Goal: Task Accomplishment & Management: Complete application form

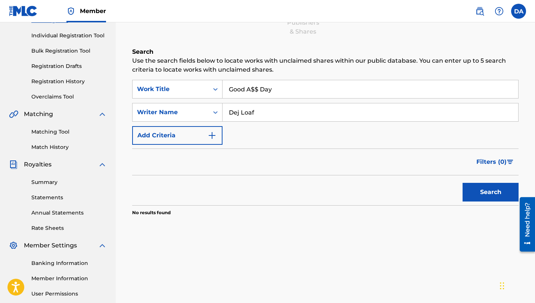
click at [212, 133] on img "Search Form" at bounding box center [211, 135] width 9 height 9
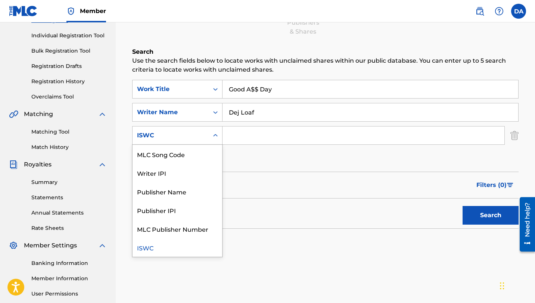
click at [212, 137] on icon "Search Form" at bounding box center [215, 135] width 7 height 7
click at [266, 112] on input "Dej Loaf" at bounding box center [370, 112] width 296 height 18
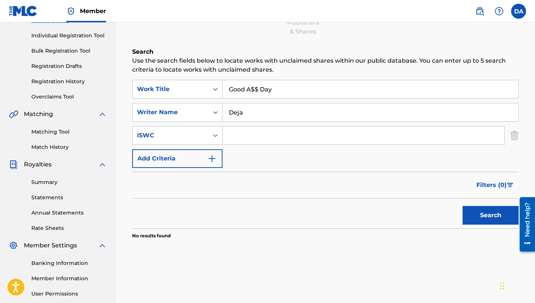
type input "Deja"
click at [462, 206] on button "Search" at bounding box center [490, 215] width 56 height 19
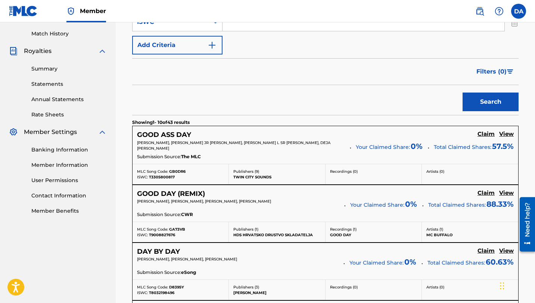
scroll to position [204, 0]
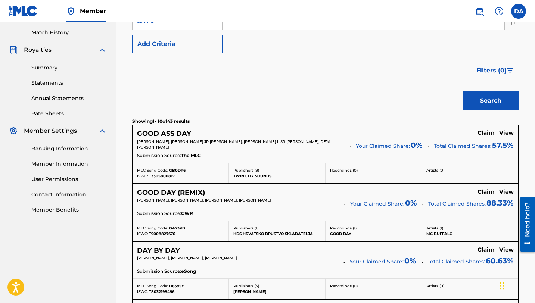
click at [487, 131] on h5 "Claim" at bounding box center [485, 132] width 17 height 7
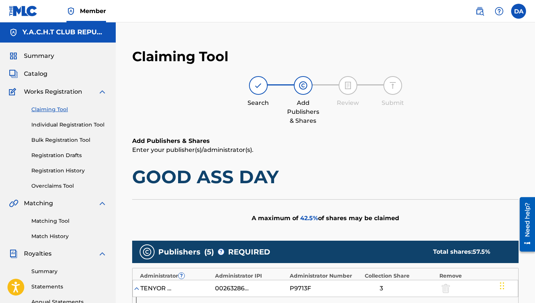
scroll to position [0, 0]
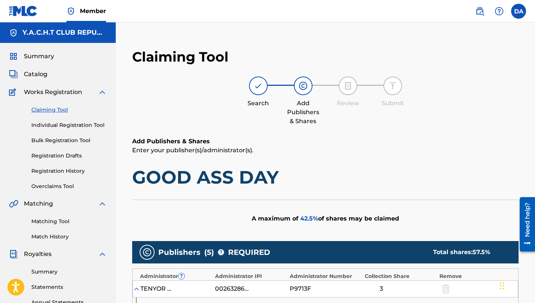
click at [53, 112] on link "Claiming Tool" at bounding box center [68, 110] width 75 height 8
click at [53, 109] on link "Claiming Tool" at bounding box center [68, 110] width 75 height 8
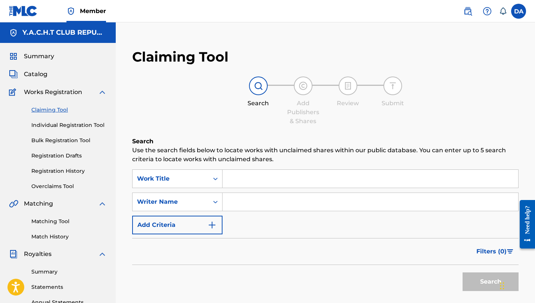
click at [237, 207] on input "Search Form" at bounding box center [370, 202] width 296 height 18
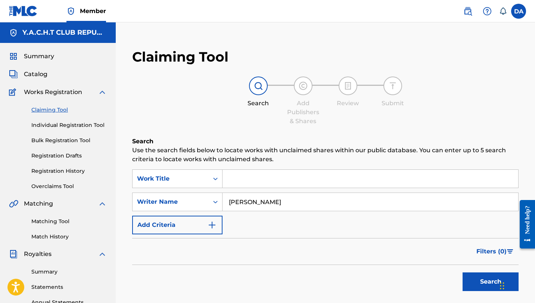
type input "Dominic Archard"
click at [468, 287] on button "Search" at bounding box center [490, 281] width 56 height 19
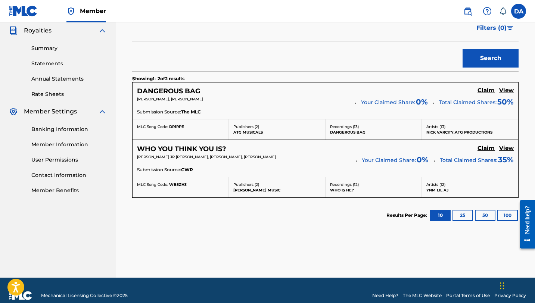
scroll to position [225, 0]
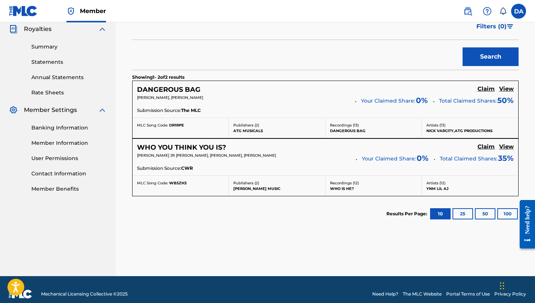
click at [483, 86] on h5 "Claim" at bounding box center [485, 88] width 17 height 7
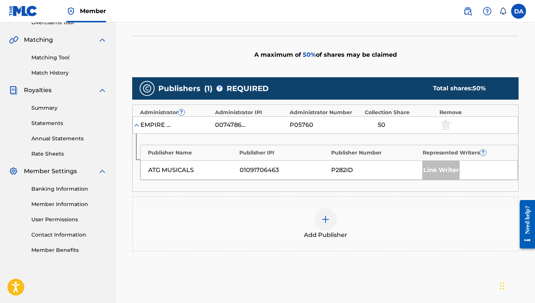
scroll to position [163, 0]
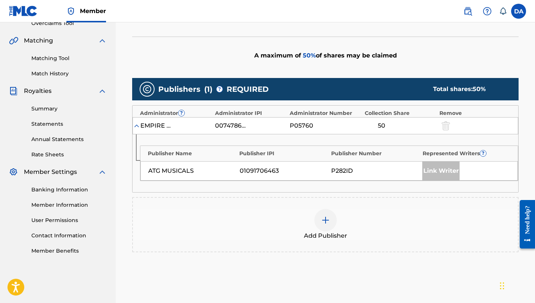
click at [137, 127] on img at bounding box center [136, 125] width 7 height 7
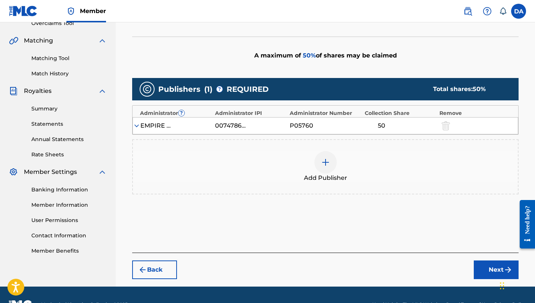
click at [137, 127] on img at bounding box center [136, 125] width 7 height 7
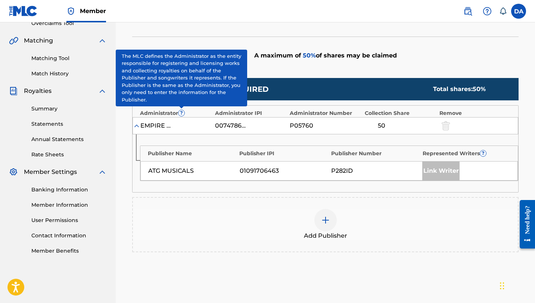
click at [180, 115] on span "?" at bounding box center [181, 113] width 6 height 6
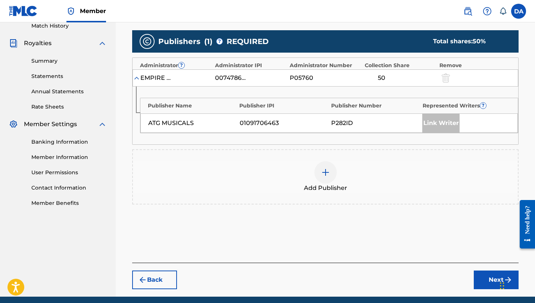
scroll to position [213, 0]
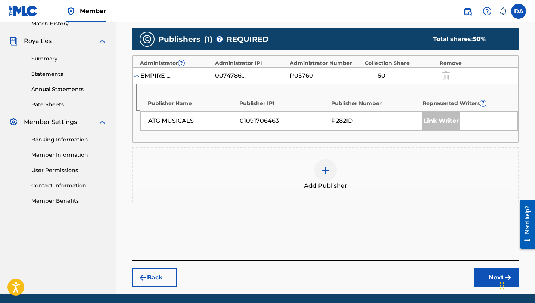
click at [444, 120] on div "Link Writer" at bounding box center [440, 121] width 37 height 19
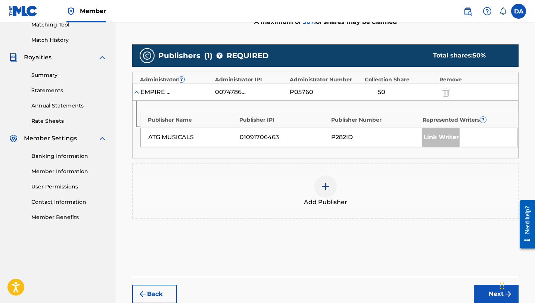
scroll to position [197, 0]
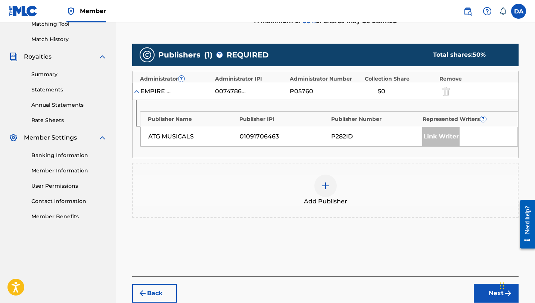
click at [324, 182] on img at bounding box center [325, 185] width 9 height 9
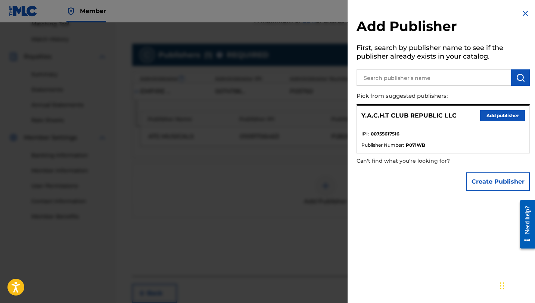
click at [499, 118] on button "Add publisher" at bounding box center [502, 115] width 45 height 11
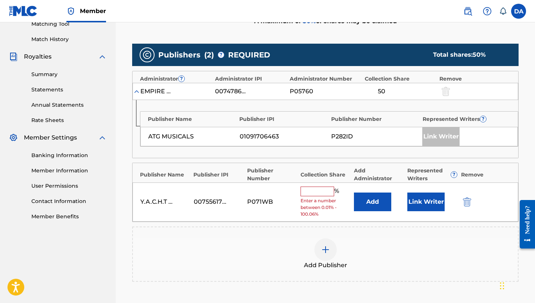
click at [420, 202] on button "Link Writer" at bounding box center [425, 202] width 37 height 19
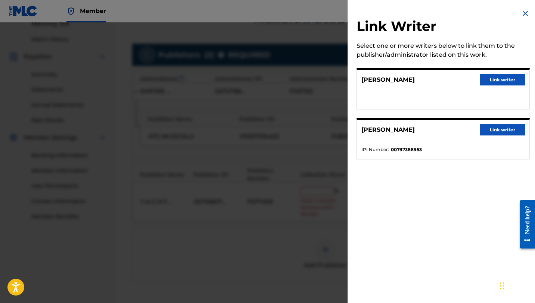
click at [502, 79] on button "Link writer" at bounding box center [502, 79] width 45 height 11
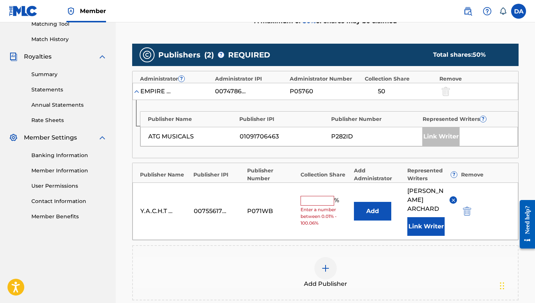
click at [312, 196] on input "text" at bounding box center [317, 201] width 34 height 10
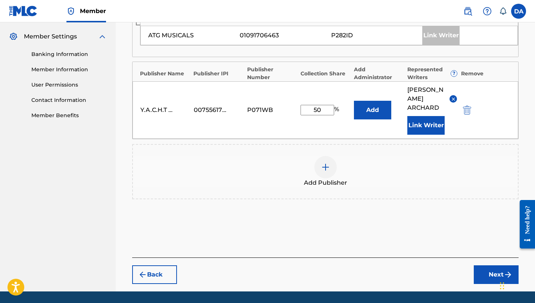
scroll to position [313, 0]
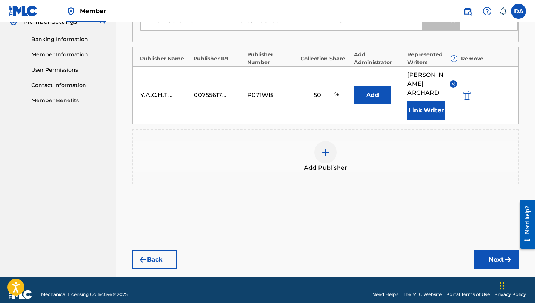
type input "50"
click at [492, 250] on button "Next" at bounding box center [496, 259] width 45 height 19
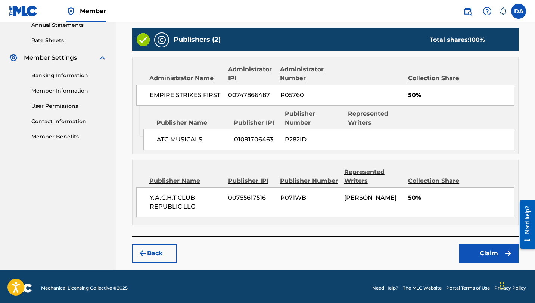
scroll to position [278, 0]
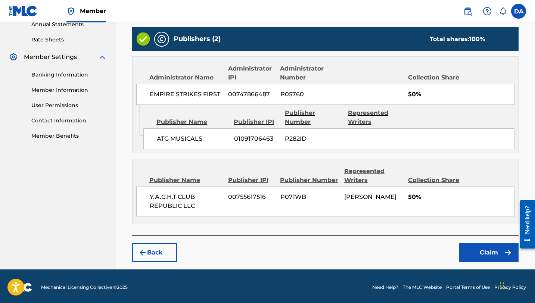
click at [488, 249] on button "Claim" at bounding box center [489, 252] width 60 height 19
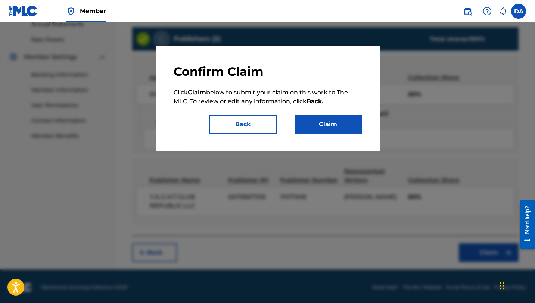
click at [332, 128] on button "Claim" at bounding box center [327, 124] width 67 height 19
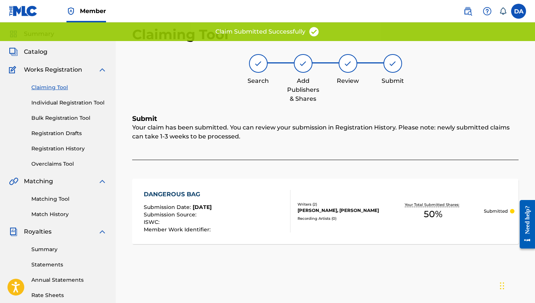
scroll to position [29, 0]
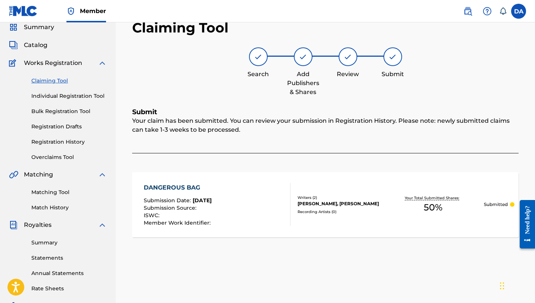
click at [54, 81] on link "Claiming Tool" at bounding box center [68, 81] width 75 height 8
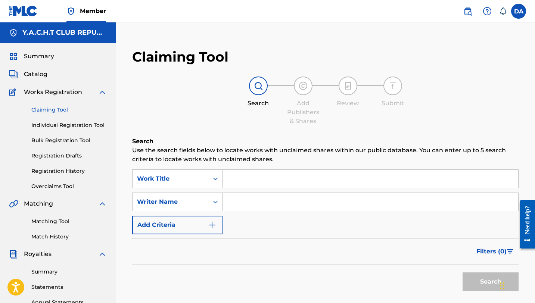
click at [279, 203] on input "Search Form" at bounding box center [370, 202] width 296 height 18
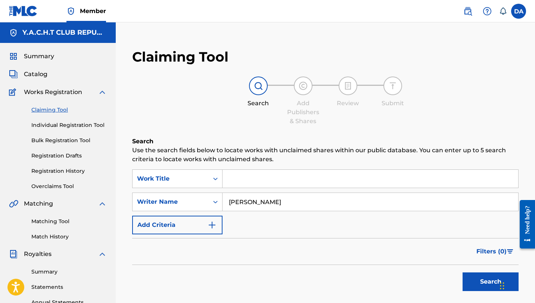
type input "Dominic Archard"
click at [474, 279] on button "Search" at bounding box center [490, 281] width 56 height 19
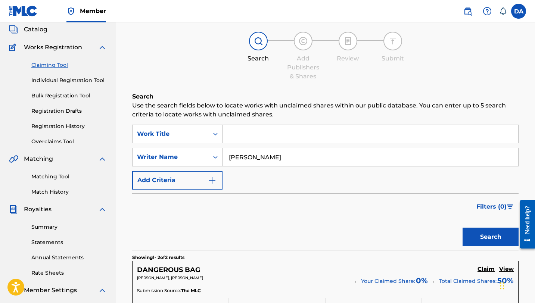
scroll to position [234, 0]
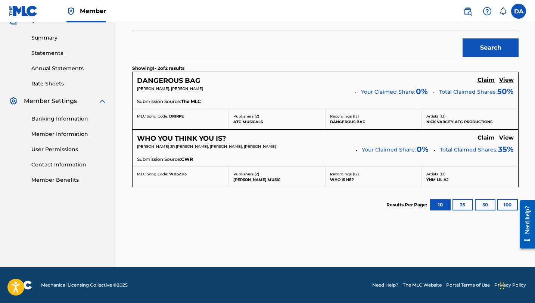
click at [479, 84] on h5 "Claim" at bounding box center [485, 79] width 17 height 7
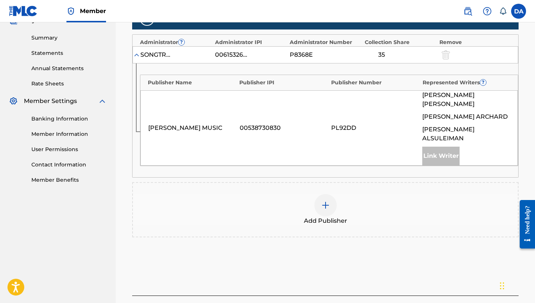
click at [327, 203] on div at bounding box center [325, 205] width 22 height 22
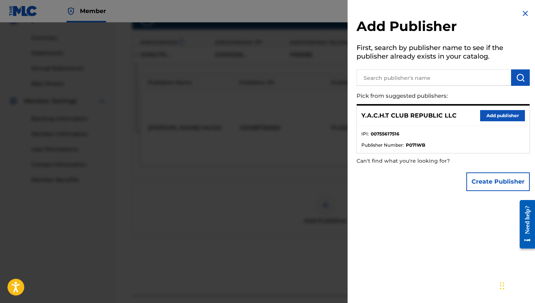
click at [502, 115] on button "Add publisher" at bounding box center [502, 115] width 45 height 11
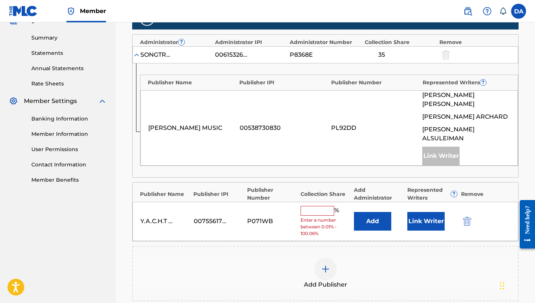
click at [423, 224] on div "Y.A.C.H.T CLUB REPUBLIC LLC 00755617516 P071WB % Enter a number between 0.01% -…" at bounding box center [324, 221] width 385 height 39
click at [429, 212] on button "Link Writer" at bounding box center [425, 221] width 37 height 19
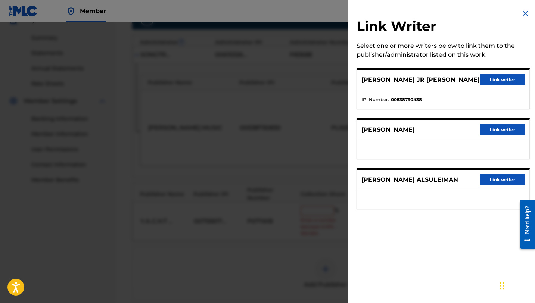
click at [494, 128] on button "Link writer" at bounding box center [502, 129] width 45 height 11
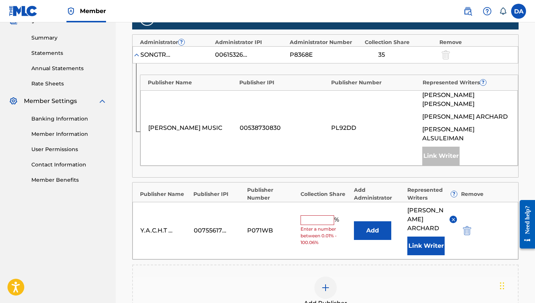
click at [321, 215] on input "text" at bounding box center [317, 220] width 34 height 10
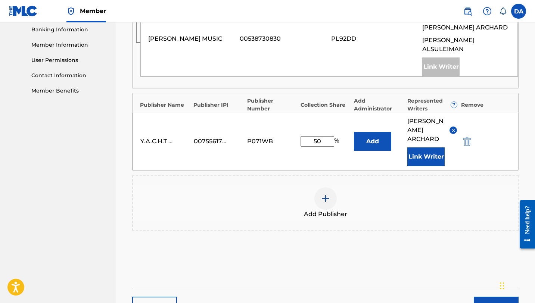
scroll to position [360, 0]
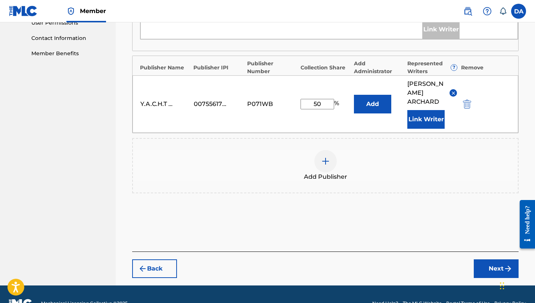
type input "50"
click at [488, 259] on button "Next" at bounding box center [496, 268] width 45 height 19
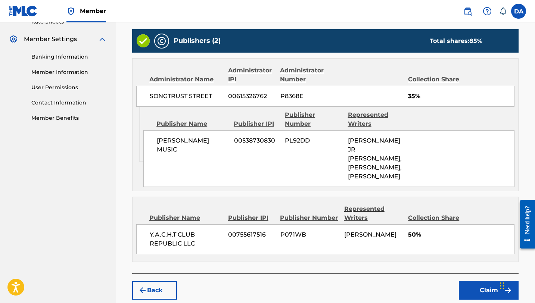
scroll to position [296, 0]
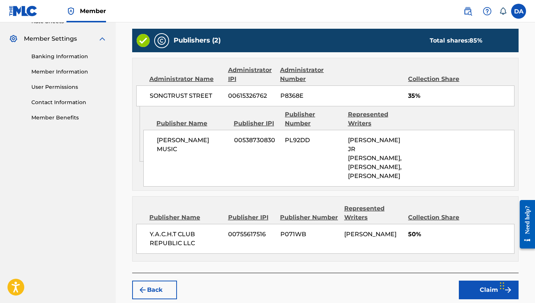
click at [153, 281] on button "Back" at bounding box center [154, 290] width 45 height 19
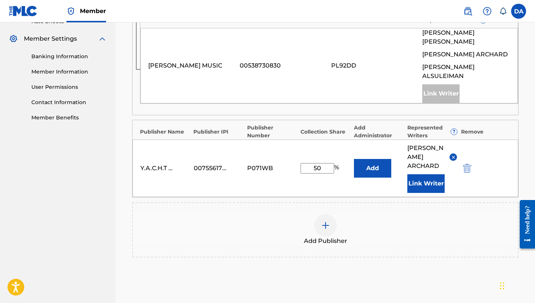
click at [326, 163] on input "50" at bounding box center [317, 168] width 34 height 10
type input "5"
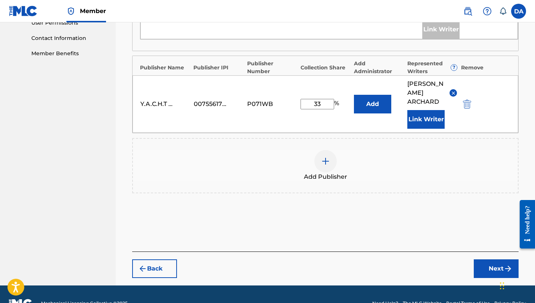
type input "33"
click at [496, 259] on button "Next" at bounding box center [496, 268] width 45 height 19
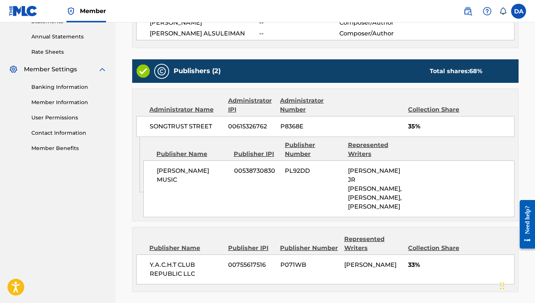
scroll to position [325, 0]
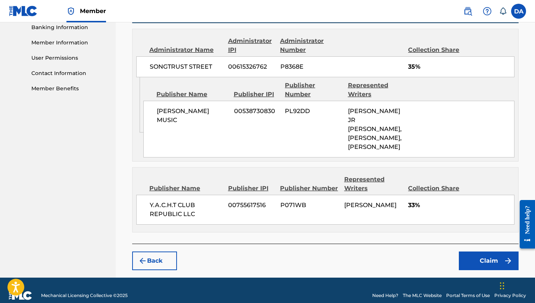
click at [160, 252] on button "Back" at bounding box center [154, 261] width 45 height 19
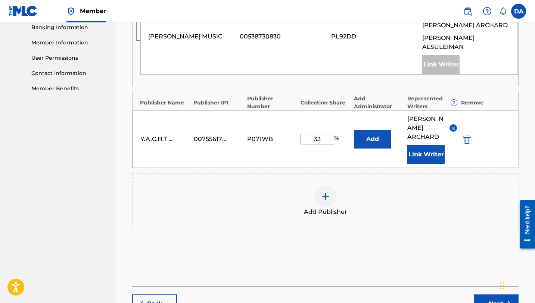
drag, startPoint x: 324, startPoint y: 126, endPoint x: 292, endPoint y: 126, distance: 32.1
click at [292, 126] on div "Y.A.C.H.T CLUB REPUBLIC LLC 00755617516 P071WB 33 % Add DOMINIC ARCHARD Link Wr…" at bounding box center [324, 138] width 385 height 57
type input "25"
click at [488, 294] on button "Next" at bounding box center [496, 303] width 45 height 19
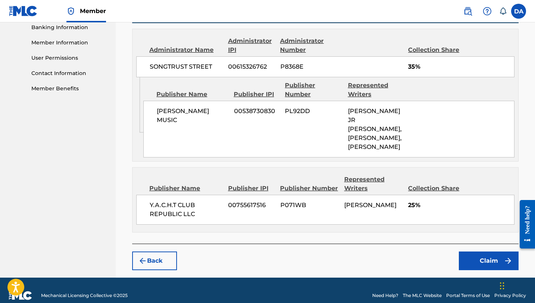
click at [479, 252] on button "Claim" at bounding box center [489, 261] width 60 height 19
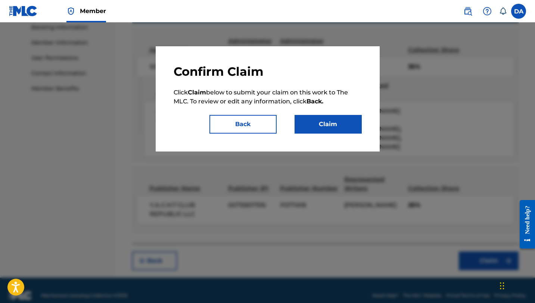
click at [313, 118] on button "Claim" at bounding box center [327, 124] width 67 height 19
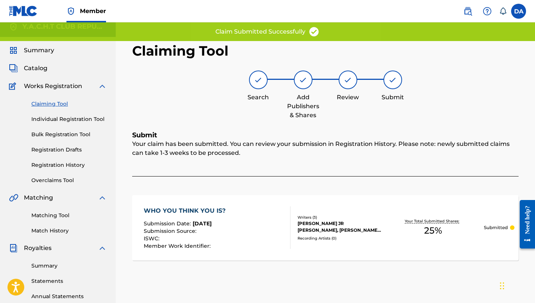
scroll to position [0, 0]
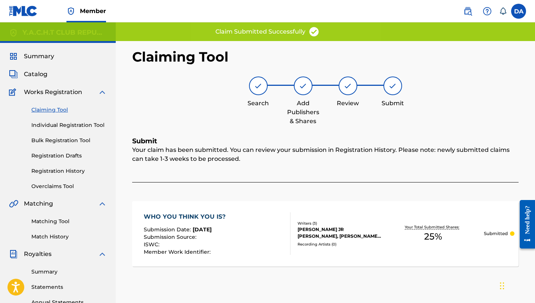
click at [62, 112] on link "Claiming Tool" at bounding box center [68, 110] width 75 height 8
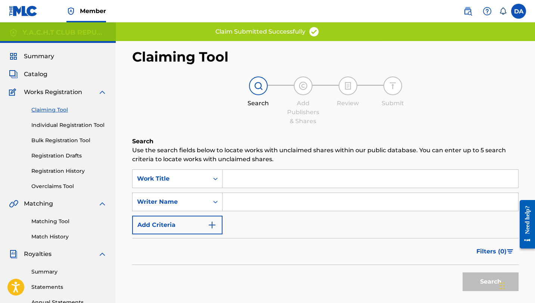
click at [249, 182] on input "Search Form" at bounding box center [370, 179] width 296 height 18
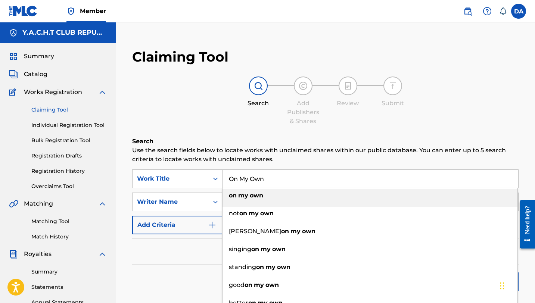
type input "On My Own"
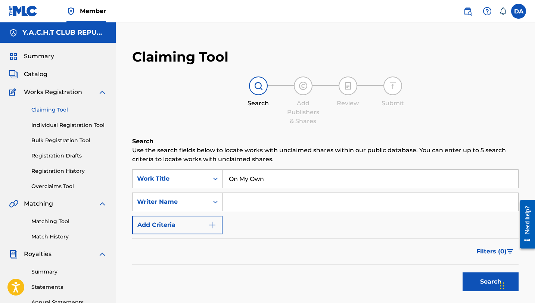
click at [303, 135] on div "Claiming Tool Search Add Publishers & Shares Review Submit Search Use the searc…" at bounding box center [325, 190] width 401 height 299
click at [471, 280] on button "Search" at bounding box center [490, 281] width 56 height 19
click at [240, 207] on input "Search Form" at bounding box center [370, 202] width 296 height 18
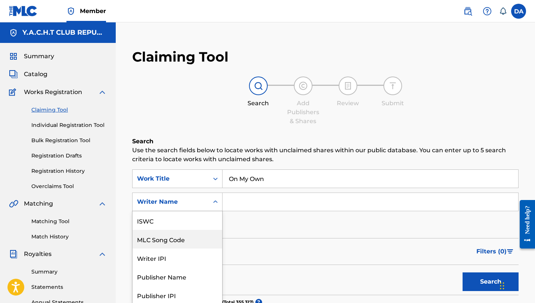
scroll to position [20, 0]
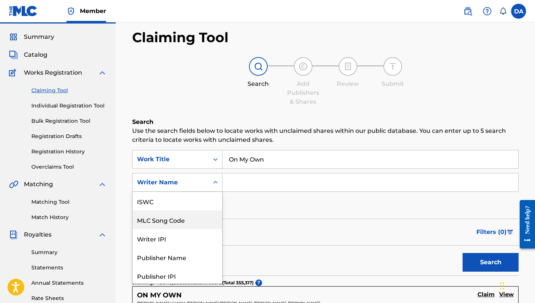
click at [204, 192] on div "MLC Song Code, 2 of 7. 7 results available. Use Up and Down to choose options, …" at bounding box center [177, 182] width 90 height 19
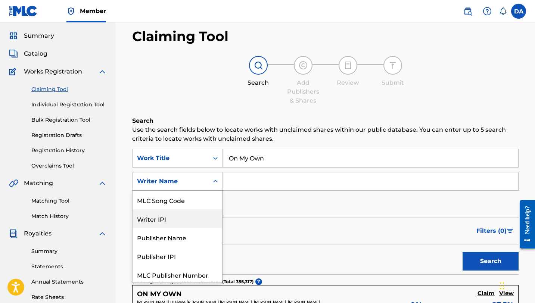
scroll to position [39, 0]
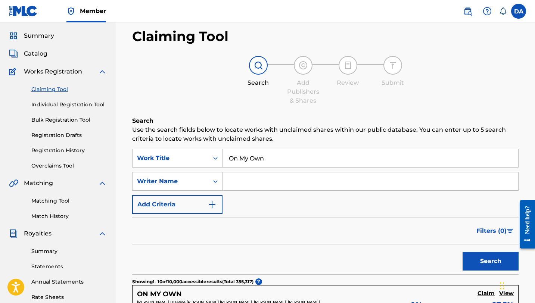
click at [266, 184] on input "Search Form" at bounding box center [370, 181] width 296 height 18
click at [208, 202] on img "Search Form" at bounding box center [211, 204] width 9 height 9
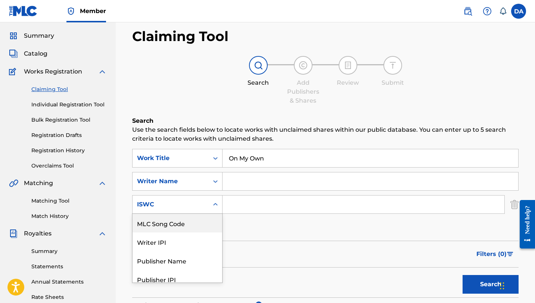
scroll to position [44, 0]
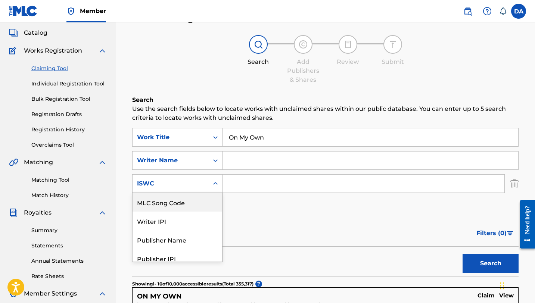
click at [212, 193] on div "MLC Song Code, 1 of 6. 6 results available. Use Up and Down to choose options, …" at bounding box center [177, 183] width 90 height 19
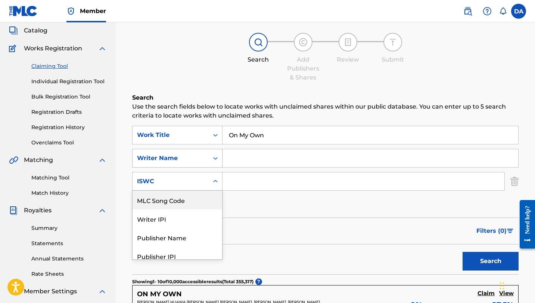
click at [215, 160] on icon "Search Form" at bounding box center [215, 157] width 7 height 7
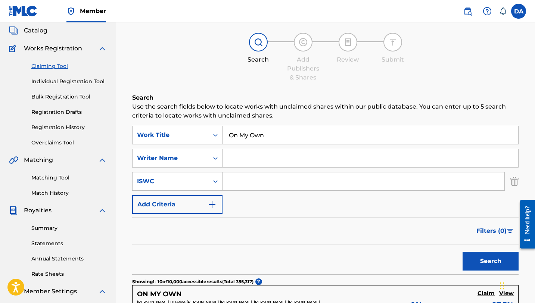
click at [328, 65] on div "Search Add Publishers & Shares Review Submit" at bounding box center [325, 57] width 386 height 49
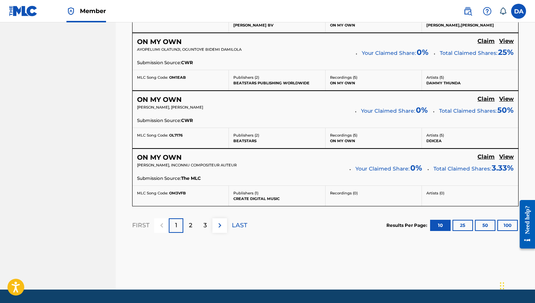
scroll to position [718, 0]
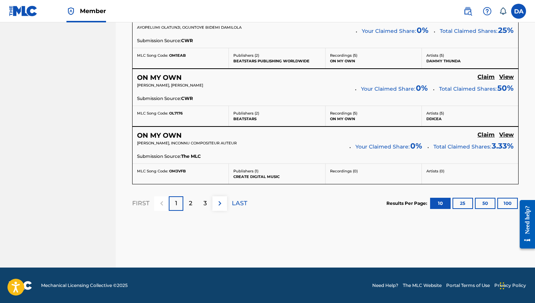
click at [189, 203] on p "2" at bounding box center [190, 203] width 3 height 9
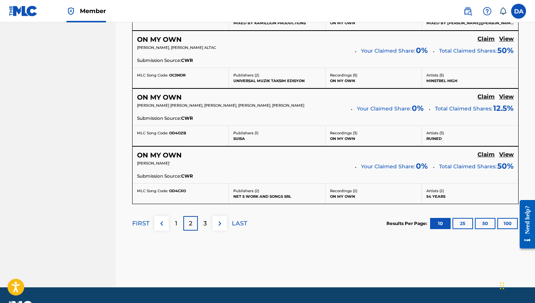
scroll to position [723, 0]
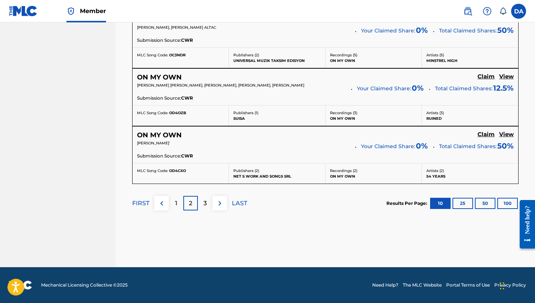
click at [221, 203] on img at bounding box center [219, 203] width 9 height 9
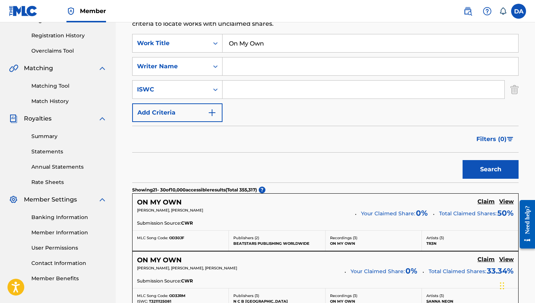
scroll to position [0, 0]
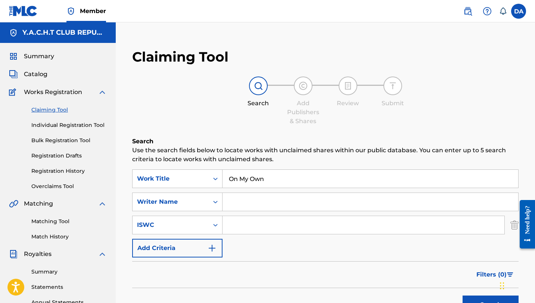
click at [35, 75] on span "Catalog" at bounding box center [36, 74] width 24 height 9
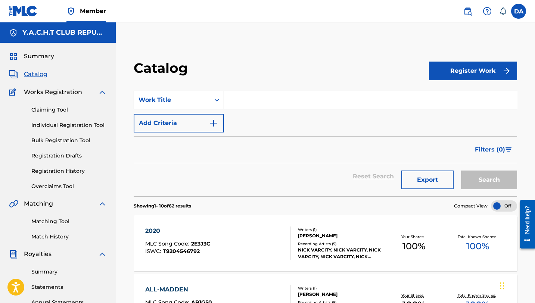
click at [36, 52] on span "Summary" at bounding box center [39, 56] width 30 height 9
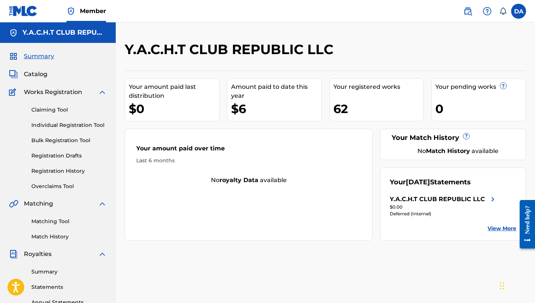
click at [69, 170] on link "Registration History" at bounding box center [68, 171] width 75 height 8
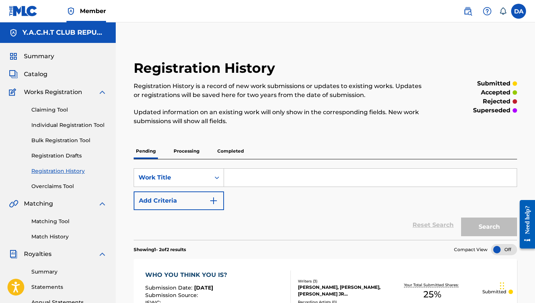
click at [95, 175] on div "Claiming Tool Individual Registration Tool Bulk Registration Tool Registration …" at bounding box center [58, 144] width 98 height 94
click at [59, 109] on link "Claiming Tool" at bounding box center [68, 110] width 75 height 8
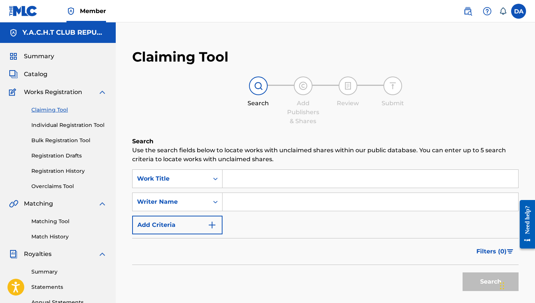
click at [236, 181] on input "Search Form" at bounding box center [370, 179] width 296 height 18
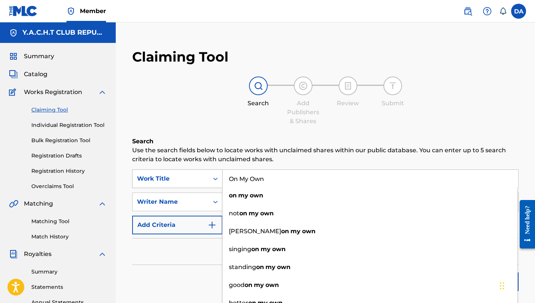
drag, startPoint x: 210, startPoint y: 176, endPoint x: 214, endPoint y: 171, distance: 6.9
click at [210, 173] on div "SearchWithCriteriab8f1ee1e-ec98-466c-824d-d9327a1935d1 Work Title On My Own on …" at bounding box center [325, 178] width 386 height 19
type input "On My Own"
click at [214, 171] on div "Search Form" at bounding box center [215, 179] width 13 height 18
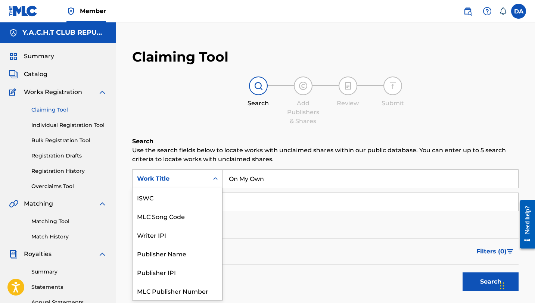
scroll to position [19, 0]
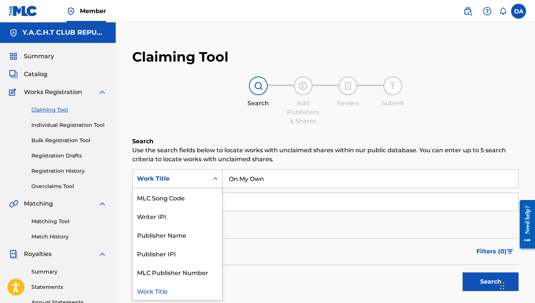
click at [234, 207] on input "Search Form" at bounding box center [370, 202] width 296 height 18
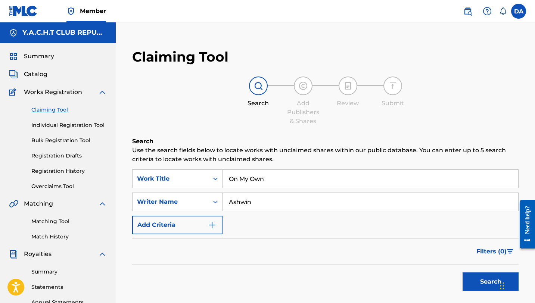
click at [475, 279] on button "Search" at bounding box center [490, 281] width 56 height 19
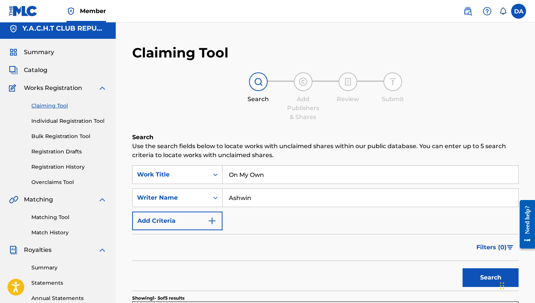
scroll to position [0, 0]
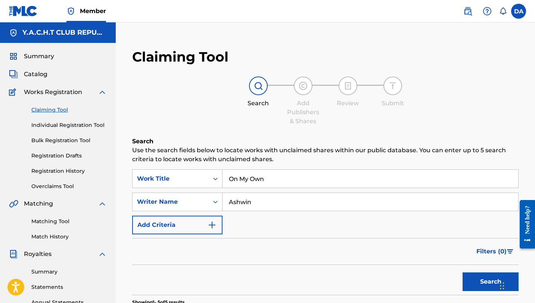
click at [279, 203] on input "Ashwin" at bounding box center [370, 202] width 296 height 18
type input "A"
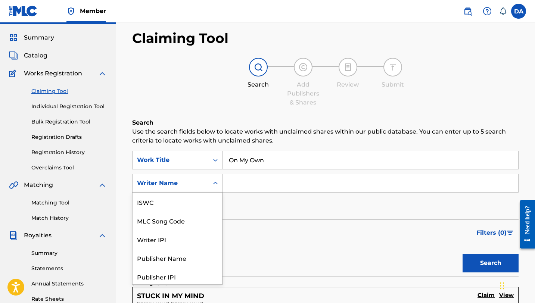
scroll to position [19, 0]
click at [211, 193] on div "Writer Name selected, 7 of 7. 7 results available. Use Up and Down to choose op…" at bounding box center [177, 183] width 90 height 19
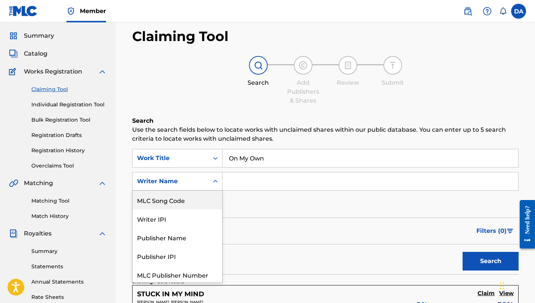
click at [267, 181] on input "Search Form" at bounding box center [370, 181] width 296 height 18
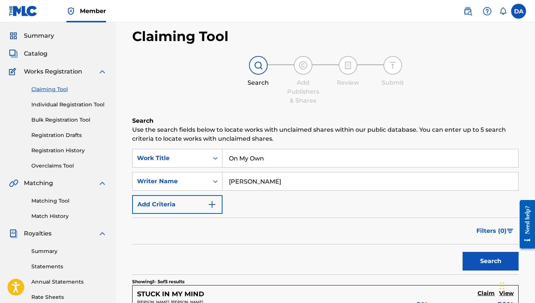
type input "Dominic Archard"
click at [494, 265] on button "Search" at bounding box center [490, 261] width 56 height 19
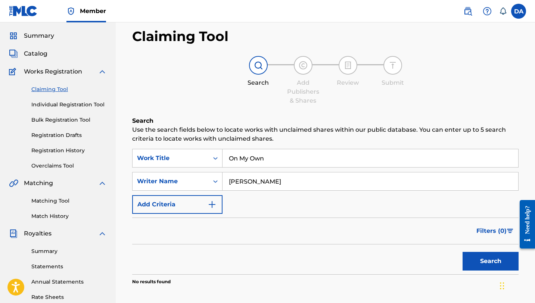
click at [312, 172] on input "Dominic Archard" at bounding box center [370, 181] width 296 height 18
drag, startPoint x: 292, startPoint y: 180, endPoint x: 202, endPoint y: 178, distance: 89.6
click at [202, 178] on div "SearchWithCriteria849d117c-ed75-4adf-af9b-972e48ec15f8 Writer Name Dominic Arch…" at bounding box center [325, 181] width 386 height 19
click at [208, 201] on img "Search Form" at bounding box center [211, 204] width 9 height 9
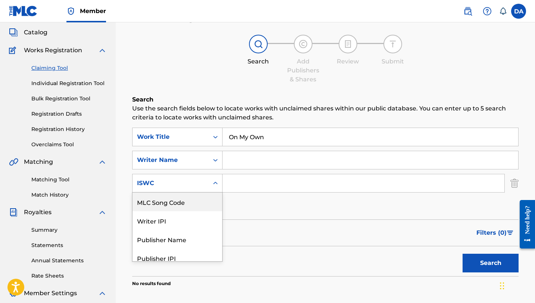
click at [206, 193] on div "MLC Song Code, 1 of 6. 6 results available. Use Up and Down to choose options, …" at bounding box center [177, 183] width 90 height 19
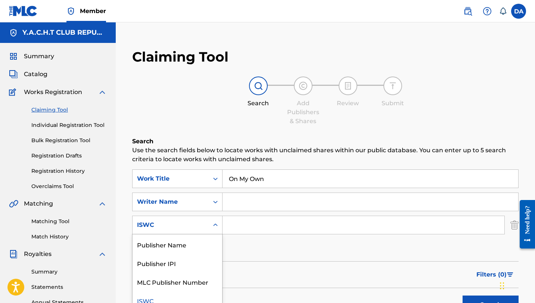
scroll to position [43, 0]
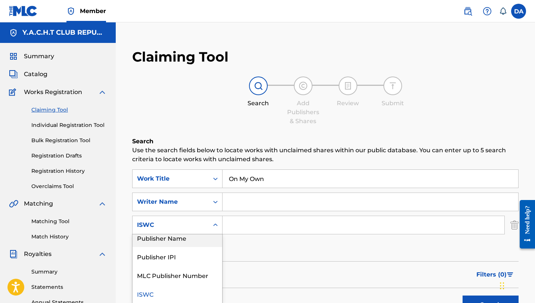
click at [237, 229] on input "Search Form" at bounding box center [363, 225] width 282 height 18
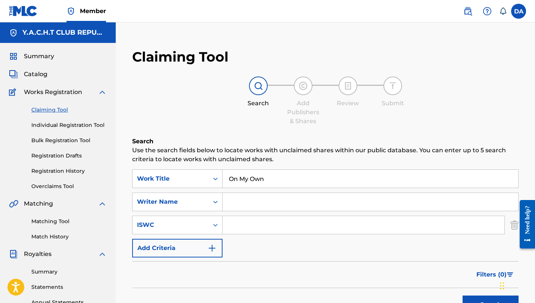
type input "q"
type input "QZAKB2336876"
click at [473, 295] on div "Search" at bounding box center [489, 303] width 60 height 30
click at [475, 299] on button "Search" at bounding box center [490, 305] width 56 height 19
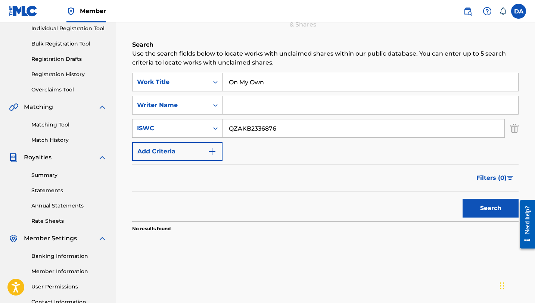
scroll to position [100, 0]
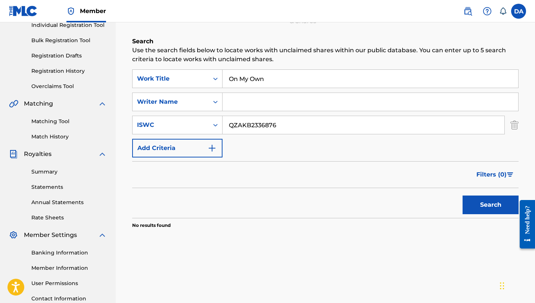
click at [484, 209] on button "Search" at bounding box center [490, 205] width 56 height 19
click at [484, 209] on div "Search" at bounding box center [489, 203] width 60 height 30
click at [484, 209] on button "Search" at bounding box center [490, 205] width 56 height 19
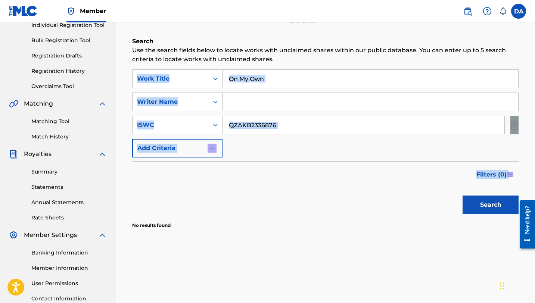
click at [484, 209] on div "Search" at bounding box center [489, 203] width 60 height 30
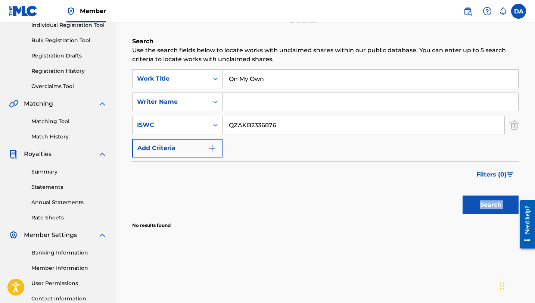
click at [484, 209] on button "Search" at bounding box center [490, 205] width 56 height 19
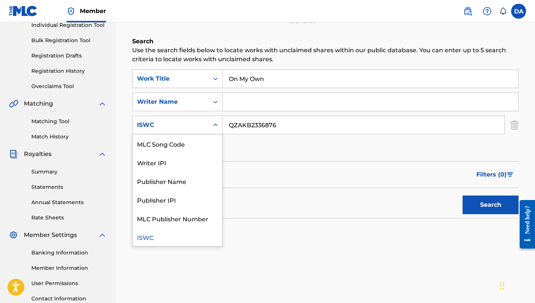
click at [215, 123] on icon "Search Form" at bounding box center [215, 124] width 7 height 7
click at [271, 144] on div "SearchWithCriteriab8f1ee1e-ec98-466c-824d-d9327a1935d1 Work Title On My Own Sea…" at bounding box center [325, 113] width 386 height 88
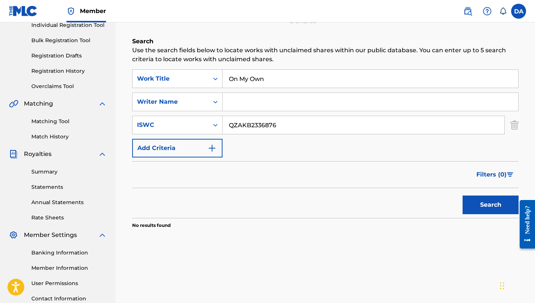
click at [271, 140] on div "SearchWithCriteriab8f1ee1e-ec98-466c-824d-d9327a1935d1 Work Title On My Own Sea…" at bounding box center [325, 113] width 386 height 88
drag, startPoint x: 282, startPoint y: 124, endPoint x: 216, endPoint y: 128, distance: 66.2
click at [216, 128] on div "SearchWithCriteriae335825f-ebb5-4679-bd4a-03e34a78261b ISWC QZAKB2336876" at bounding box center [325, 125] width 386 height 19
click at [248, 99] on input "Search Form" at bounding box center [370, 102] width 296 height 18
type input "d"
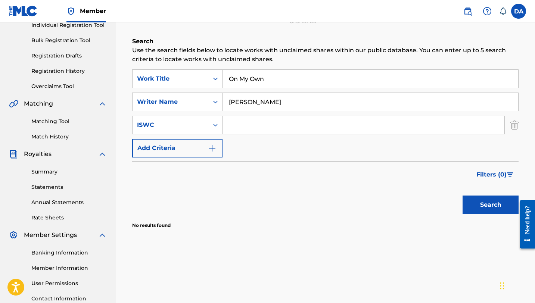
type input "Dior Giovanni"
click at [487, 209] on button "Search" at bounding box center [490, 205] width 56 height 19
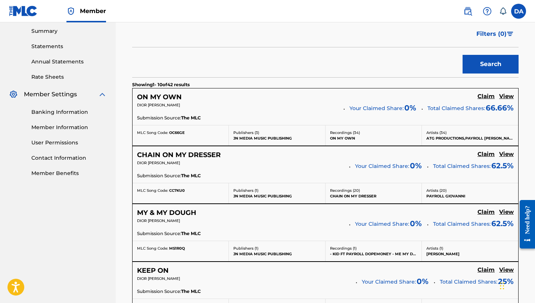
scroll to position [241, 0]
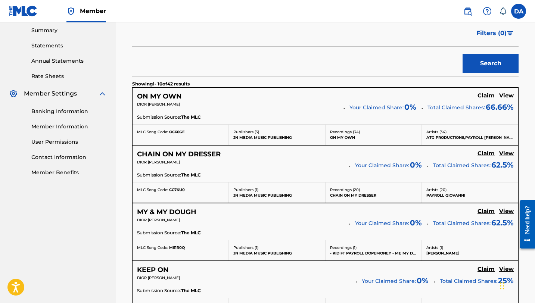
click at [484, 96] on h5 "Claim" at bounding box center [485, 95] width 17 height 7
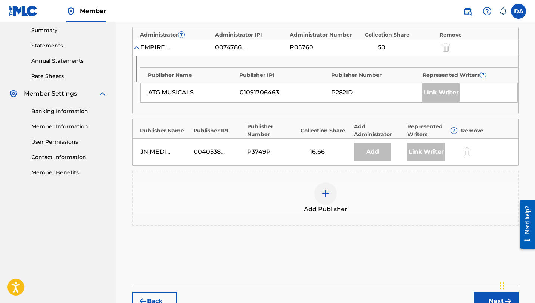
click at [325, 187] on div at bounding box center [325, 193] width 22 height 22
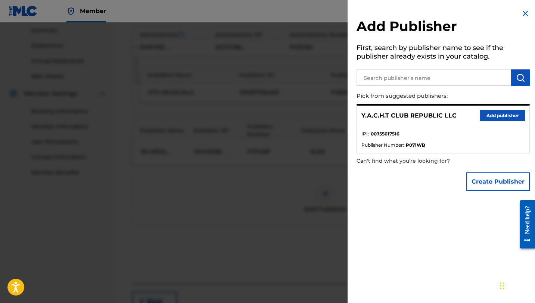
click at [501, 118] on button "Add publisher" at bounding box center [502, 115] width 45 height 11
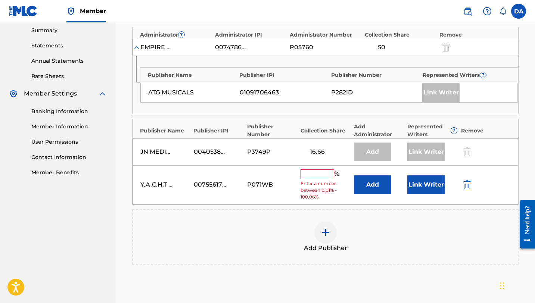
click at [430, 184] on button "Link Writer" at bounding box center [425, 184] width 37 height 19
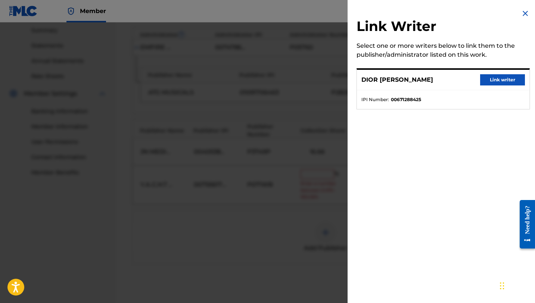
click at [279, 186] on div at bounding box center [267, 173] width 535 height 303
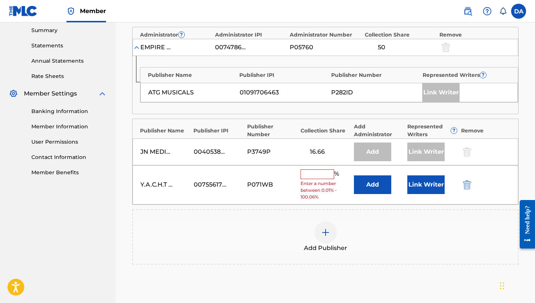
click at [367, 186] on button "Add" at bounding box center [372, 184] width 37 height 19
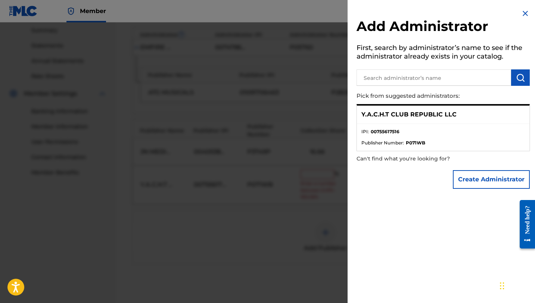
click at [523, 13] on img at bounding box center [525, 13] width 9 height 9
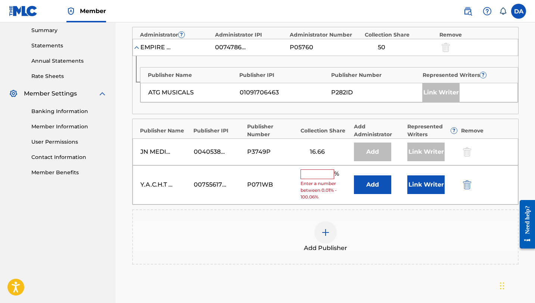
click at [312, 175] on input "text" at bounding box center [317, 174] width 34 height 10
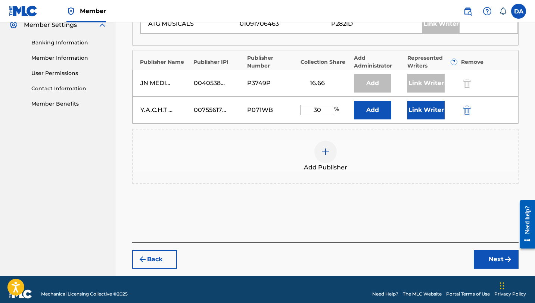
scroll to position [319, 0]
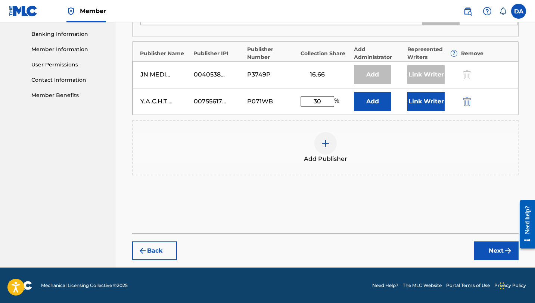
type input "3"
type input "33.4"
click at [494, 252] on button "Next" at bounding box center [496, 250] width 45 height 19
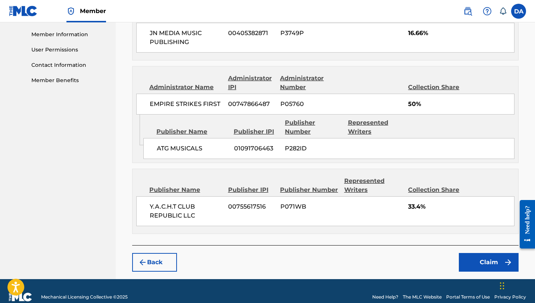
scroll to position [344, 0]
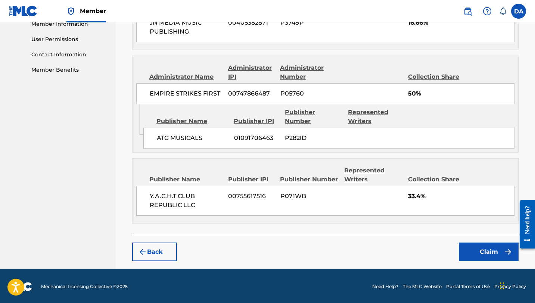
click at [494, 249] on button "Claim" at bounding box center [489, 252] width 60 height 19
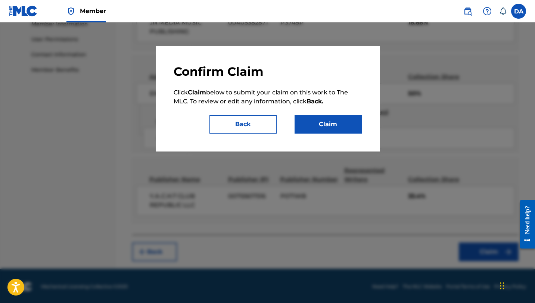
click at [335, 125] on button "Claim" at bounding box center [327, 124] width 67 height 19
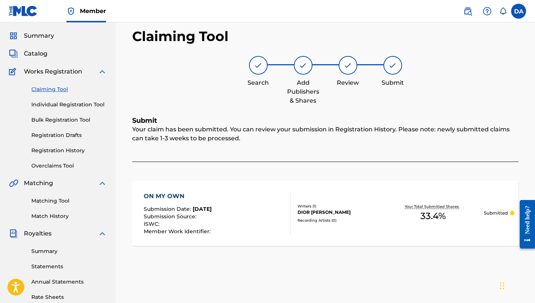
scroll to position [16, 0]
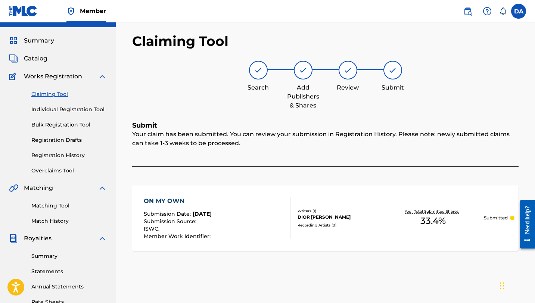
click at [34, 41] on span "Summary" at bounding box center [39, 40] width 30 height 9
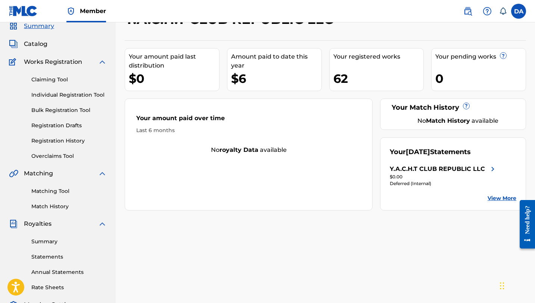
scroll to position [34, 0]
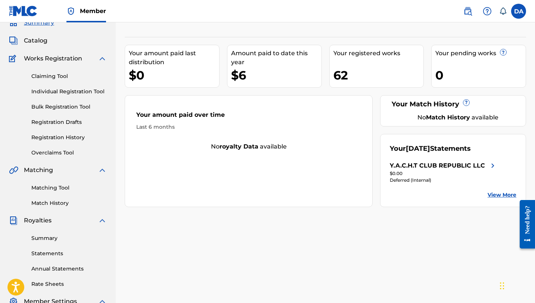
click at [58, 188] on link "Matching Tool" at bounding box center [68, 188] width 75 height 8
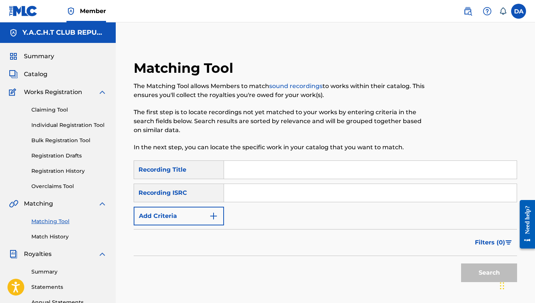
click at [269, 167] on input "Search Form" at bounding box center [370, 170] width 293 height 18
type input "On My Own"
click at [269, 194] on input "Search Form" at bounding box center [370, 193] width 293 height 18
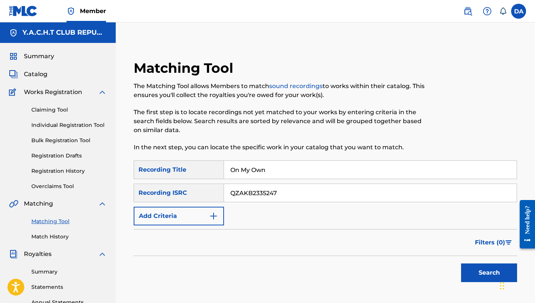
type input "QZAKB2335247"
click at [463, 272] on button "Search" at bounding box center [489, 272] width 56 height 19
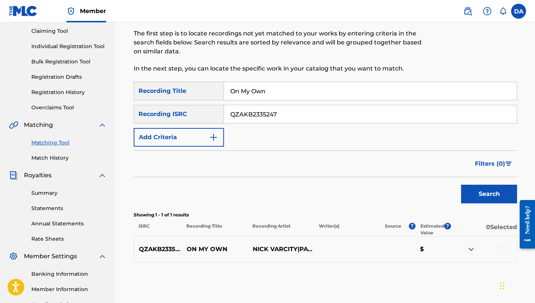
scroll to position [160, 0]
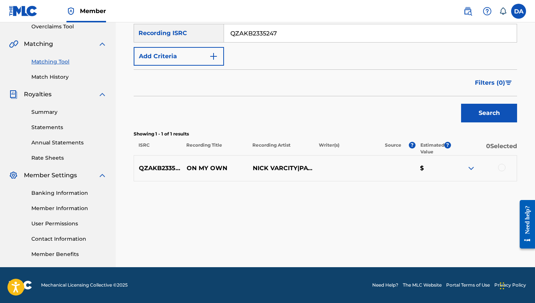
click at [501, 171] on div at bounding box center [501, 167] width 7 height 7
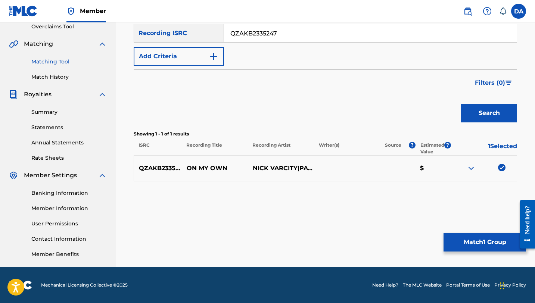
click at [462, 238] on button "Match 1 Group" at bounding box center [484, 242] width 82 height 19
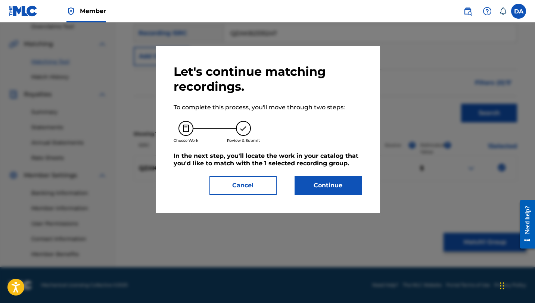
click at [318, 187] on button "Continue" at bounding box center [327, 185] width 67 height 19
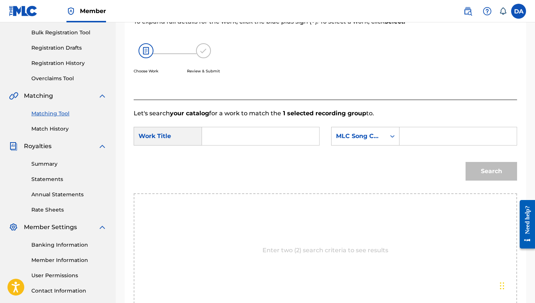
scroll to position [110, 0]
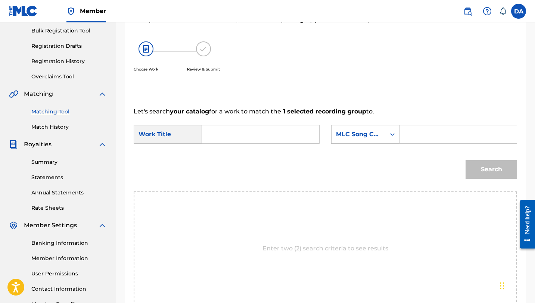
click at [232, 131] on input "Search Form" at bounding box center [260, 134] width 104 height 18
type input "On My Way"
click at [418, 140] on input "Search Form" at bounding box center [458, 134] width 104 height 18
click at [388, 136] on div "Search Form" at bounding box center [391, 134] width 13 height 13
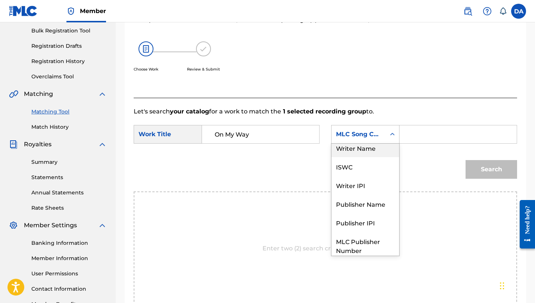
scroll to position [0, 0]
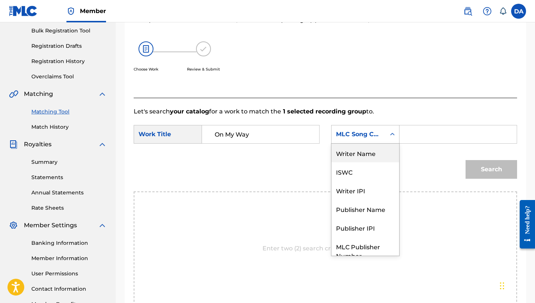
click at [372, 154] on div "Writer Name" at bounding box center [365, 153] width 68 height 19
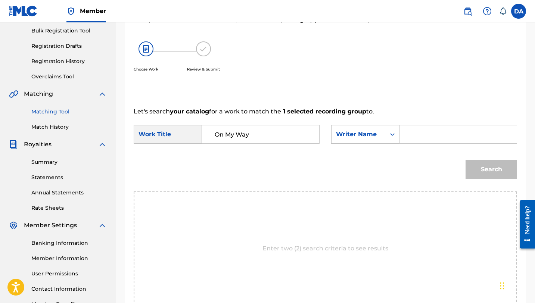
click at [436, 134] on input "Search Form" at bounding box center [458, 134] width 104 height 18
type input "Dominic Archard"
click at [493, 171] on button "Search" at bounding box center [490, 169] width 51 height 19
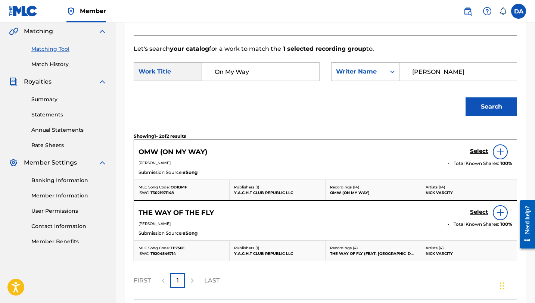
scroll to position [174, 0]
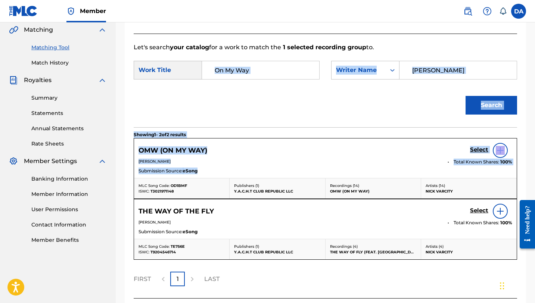
drag, startPoint x: 356, startPoint y: 174, endPoint x: 272, endPoint y: 72, distance: 132.0
click at [273, 77] on div "Let's search your catalog for a work to match the 1 selected recording group to…" at bounding box center [325, 166] width 383 height 265
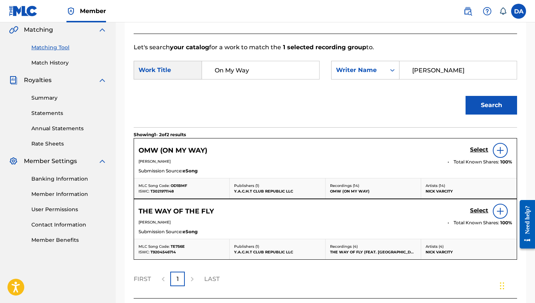
click at [271, 67] on input "On My Way" at bounding box center [260, 70] width 104 height 18
drag, startPoint x: 385, startPoint y: 100, endPoint x: 352, endPoint y: 96, distance: 33.9
click at [372, 100] on div "Search" at bounding box center [325, 107] width 383 height 39
click at [286, 72] on input "On My On" at bounding box center [260, 70] width 104 height 18
type input "On My Own"
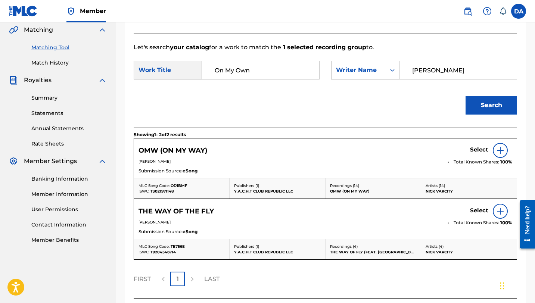
click at [488, 99] on button "Search" at bounding box center [490, 105] width 51 height 19
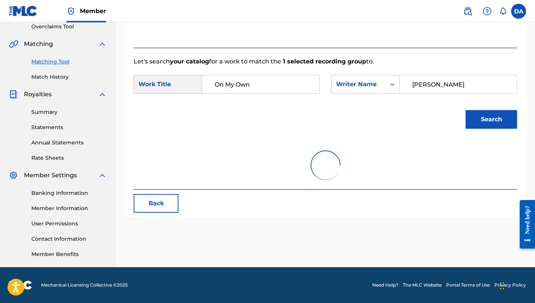
scroll to position [172, 0]
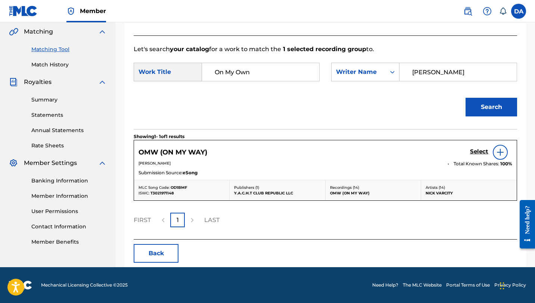
click at [165, 254] on button "Back" at bounding box center [156, 253] width 45 height 19
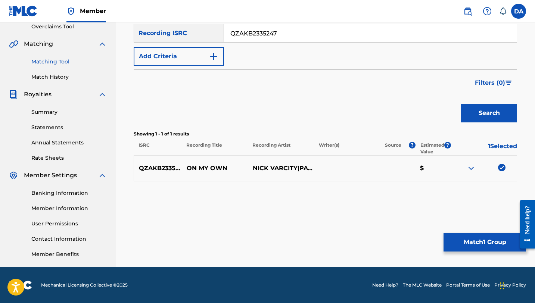
click at [491, 240] on button "Match 1 Group" at bounding box center [484, 242] width 82 height 19
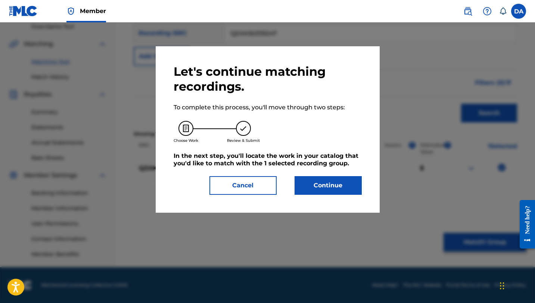
click at [350, 188] on button "Continue" at bounding box center [327, 185] width 67 height 19
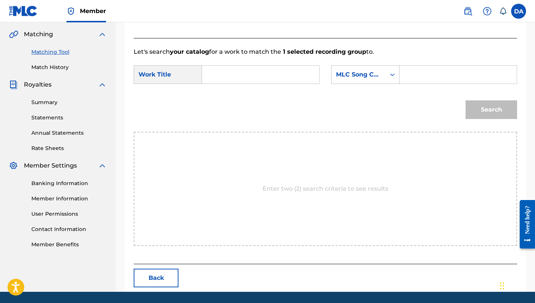
scroll to position [168, 0]
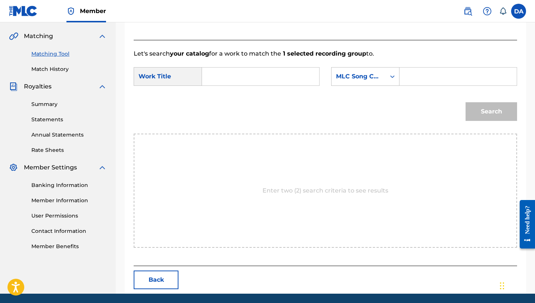
click at [299, 192] on p "Enter two (2) search criteria to see results" at bounding box center [325, 190] width 126 height 9
click at [258, 75] on input "Search Form" at bounding box center [260, 77] width 104 height 18
type input "On My Own"
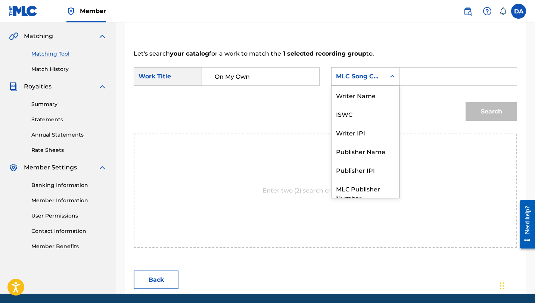
click at [395, 75] on icon "Search Form" at bounding box center [391, 76] width 7 height 7
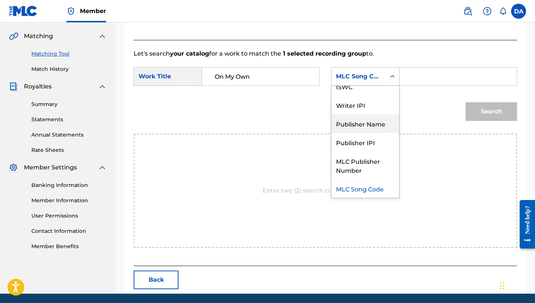
scroll to position [0, 0]
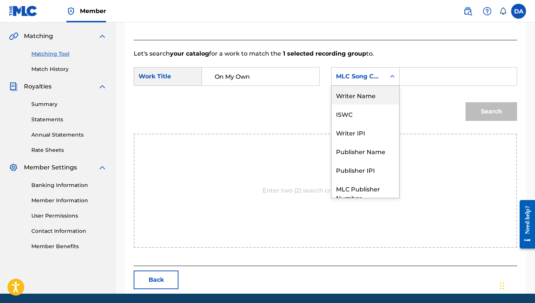
click at [372, 94] on div "Writer Name" at bounding box center [365, 95] width 68 height 19
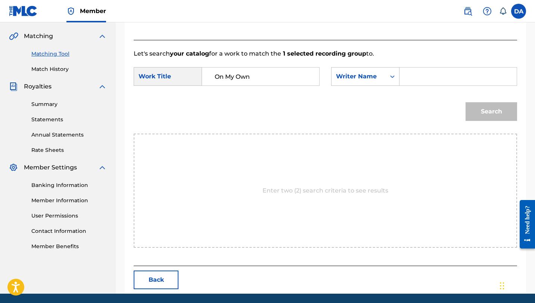
click at [432, 79] on input "Search Form" at bounding box center [458, 77] width 104 height 18
click at [503, 103] on button "Search" at bounding box center [490, 111] width 51 height 19
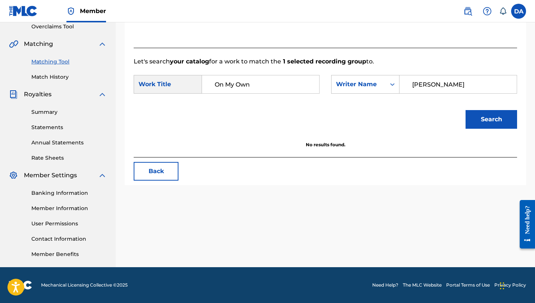
scroll to position [160, 0]
click at [496, 112] on button "Search" at bounding box center [490, 119] width 51 height 19
click at [484, 82] on input "Dior Giovanni" at bounding box center [458, 84] width 104 height 18
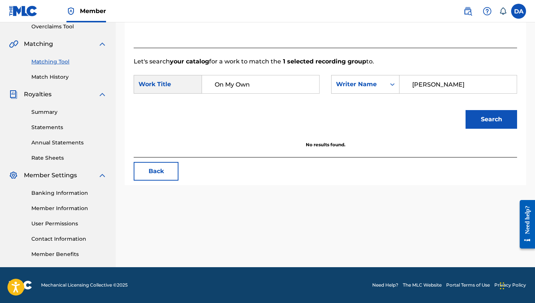
type input "Dior Giovanni Petty"
click at [499, 113] on button "Search" at bounding box center [490, 119] width 51 height 19
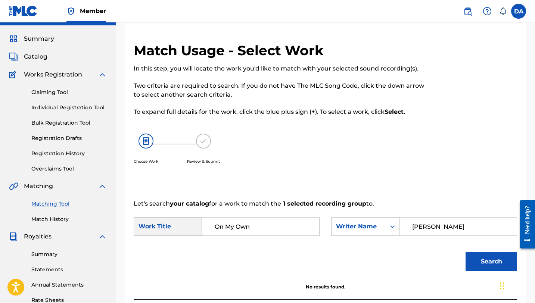
scroll to position [17, 0]
click at [396, 222] on div "Search Form" at bounding box center [391, 226] width 13 height 13
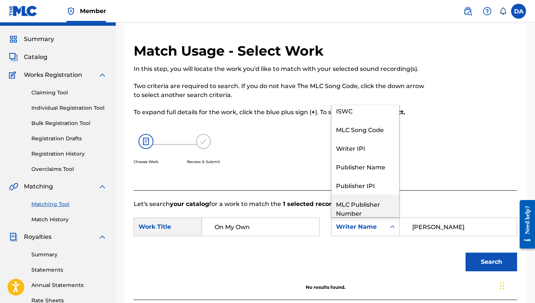
scroll to position [0, 0]
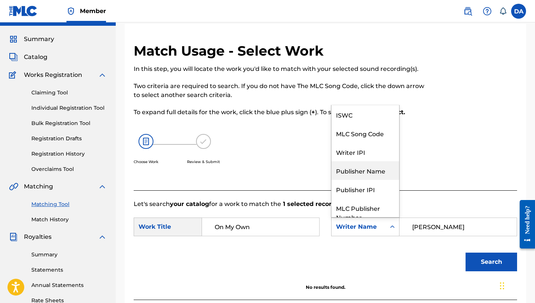
click at [362, 171] on div "Publisher Name" at bounding box center [365, 170] width 68 height 19
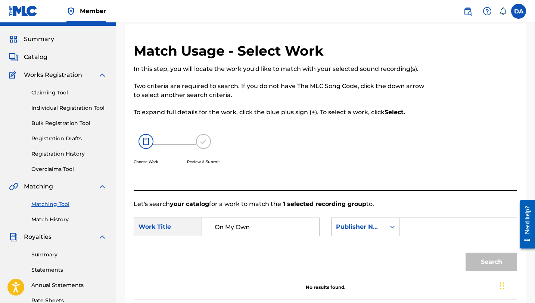
click at [427, 228] on input "Search Form" at bounding box center [458, 227] width 104 height 18
type input "Empire Strikes First"
click at [477, 263] on button "Search" at bounding box center [490, 262] width 51 height 19
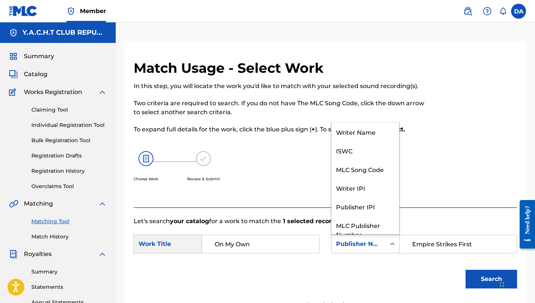
click at [379, 242] on div "Publisher Name" at bounding box center [358, 244] width 45 height 9
click at [367, 136] on div "Writer Name" at bounding box center [365, 131] width 68 height 19
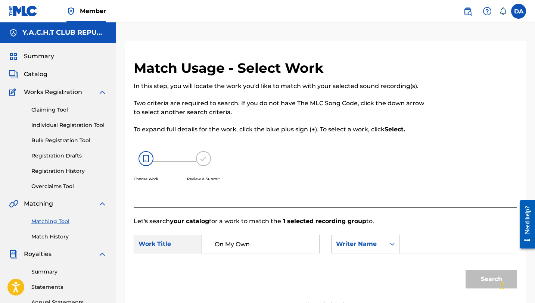
click at [445, 248] on input "Search Form" at bounding box center [458, 244] width 104 height 18
type input "Dior Giovanni"
click at [478, 286] on button "Search" at bounding box center [490, 279] width 51 height 19
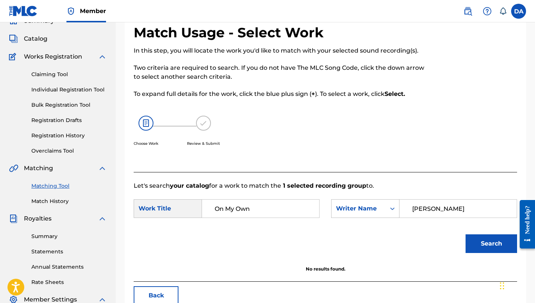
scroll to position [50, 0]
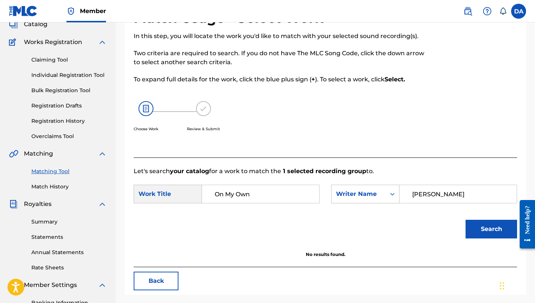
click at [482, 228] on button "Search" at bounding box center [490, 229] width 51 height 19
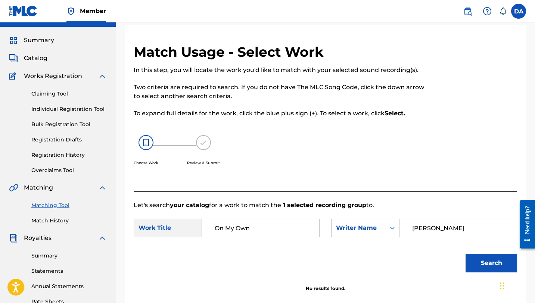
scroll to position [0, 0]
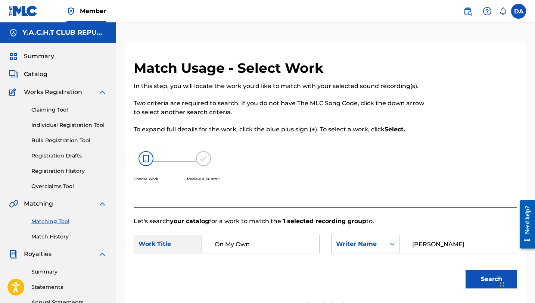
click at [65, 127] on link "Individual Registration Tool" at bounding box center [68, 125] width 75 height 8
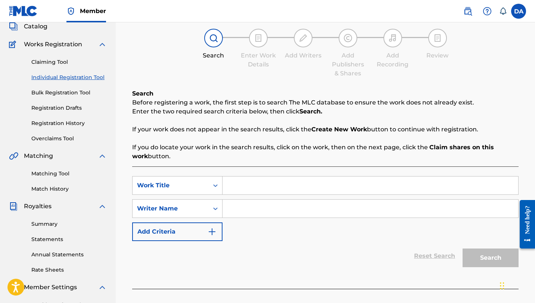
scroll to position [49, 0]
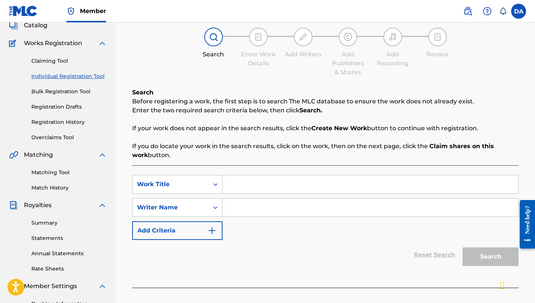
click at [229, 185] on input "Search Form" at bounding box center [370, 184] width 296 height 18
type input "On My Own"
click at [246, 205] on input "Search Form" at bounding box center [370, 208] width 296 height 18
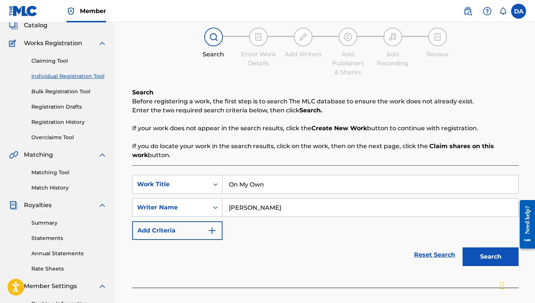
click at [255, 209] on input "Dominic Archard" at bounding box center [370, 208] width 296 height 18
type input "Dominic Charles Archard"
click at [211, 227] on img "Search Form" at bounding box center [211, 230] width 9 height 9
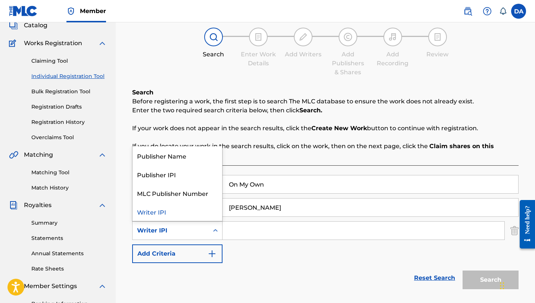
click at [213, 233] on icon "Search Form" at bounding box center [215, 230] width 7 height 7
click at [182, 155] on div "Publisher Name" at bounding box center [177, 155] width 90 height 19
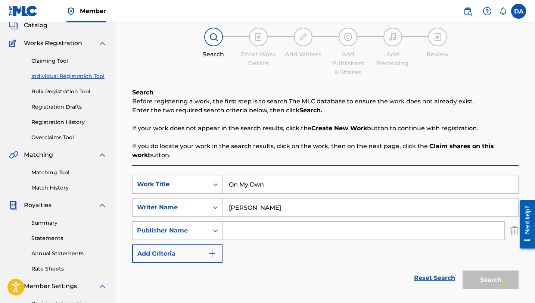
click at [256, 232] on input "Search Form" at bounding box center [363, 231] width 282 height 18
drag, startPoint x: 292, startPoint y: 234, endPoint x: 219, endPoint y: 228, distance: 73.4
click at [221, 228] on div "SearchWithCriteria3459b2f1-b2bd-4395-b45a-b40c6dd6fb9f Publisher Name" at bounding box center [325, 230] width 386 height 19
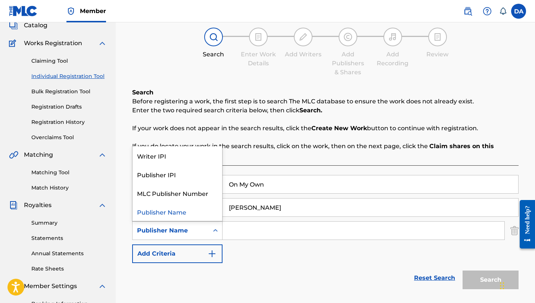
click at [213, 231] on icon "Search Form" at bounding box center [215, 230] width 4 height 3
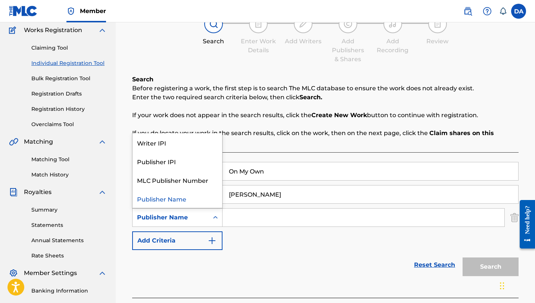
scroll to position [61, 0]
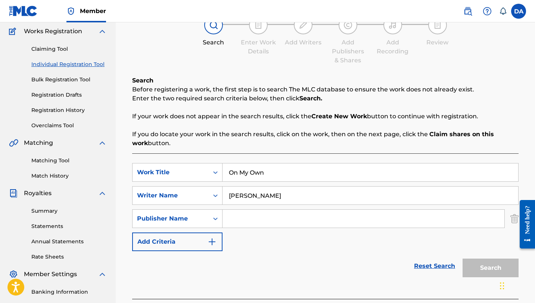
click at [282, 239] on div "SearchWithCriteriab8f1ee1e-ec98-466c-824d-d9327a1935d1 Work Title On My Own Sea…" at bounding box center [325, 207] width 386 height 88
click at [489, 269] on div "Search" at bounding box center [489, 266] width 60 height 30
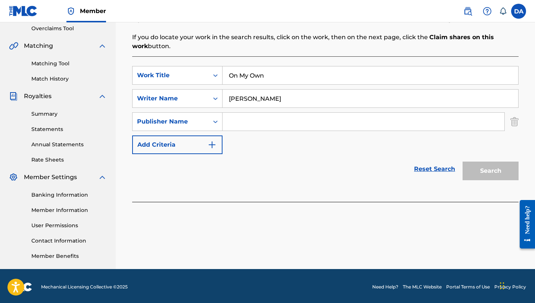
scroll to position [160, 0]
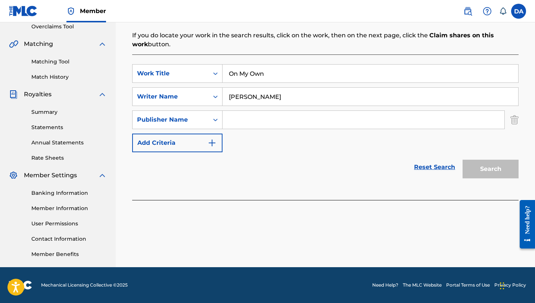
click at [234, 124] on input "Search Form" at bounding box center [363, 120] width 282 height 18
type input "Y.A.C.H.T"
click at [486, 160] on button "Search" at bounding box center [490, 169] width 56 height 19
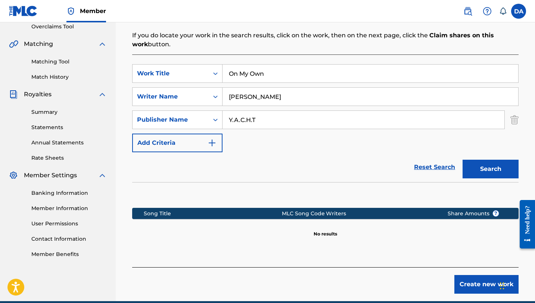
click at [468, 284] on button "Create new work" at bounding box center [486, 284] width 64 height 19
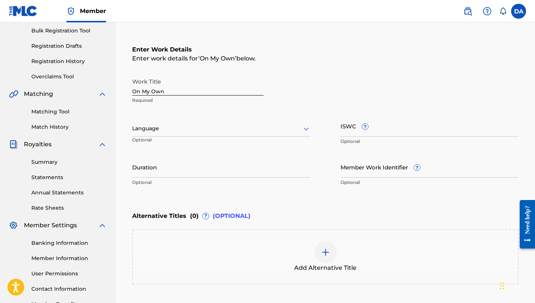
scroll to position [107, 0]
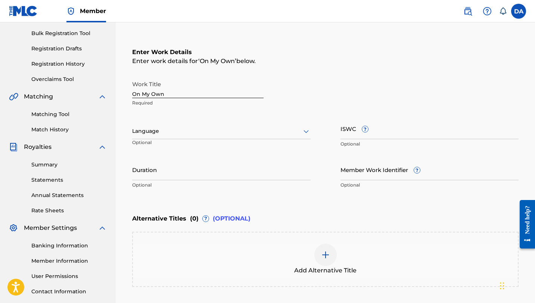
click at [289, 134] on div at bounding box center [221, 130] width 178 height 9
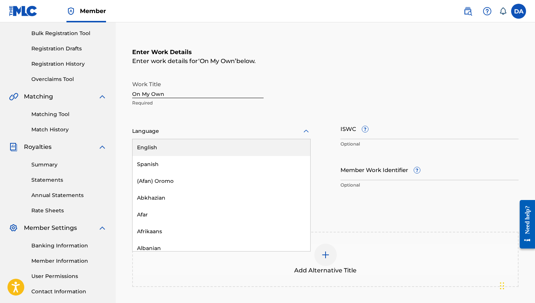
click at [253, 144] on div "English" at bounding box center [221, 147] width 178 height 17
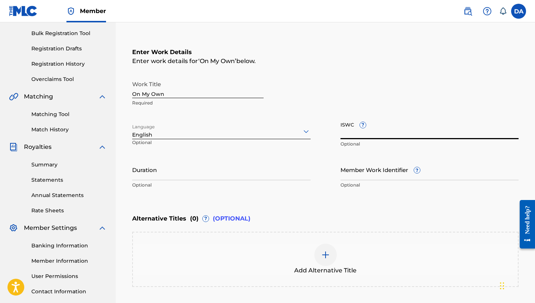
click at [352, 128] on input "ISWC ?" at bounding box center [429, 128] width 178 height 21
click at [385, 125] on input "ISWC ?" at bounding box center [429, 128] width 178 height 21
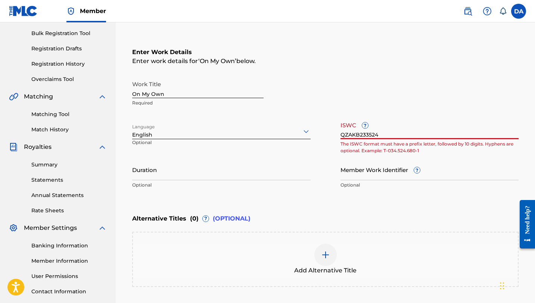
type input "QZAKB2335247"
drag, startPoint x: 384, startPoint y: 134, endPoint x: 335, endPoint y: 133, distance: 49.3
click at [335, 133] on div "Work Title On My Own Required Language English Optional ISWC ? QZAKB2335247 The…" at bounding box center [325, 135] width 386 height 116
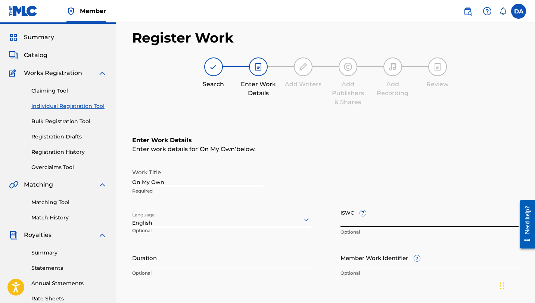
scroll to position [18, 0]
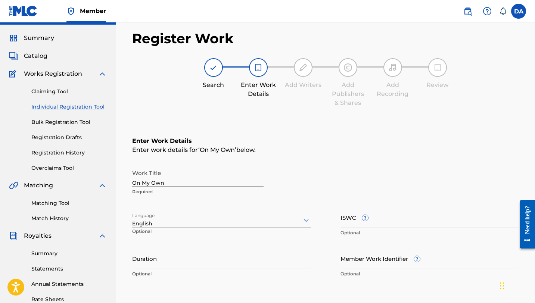
click at [55, 88] on link "Claiming Tool" at bounding box center [68, 92] width 75 height 8
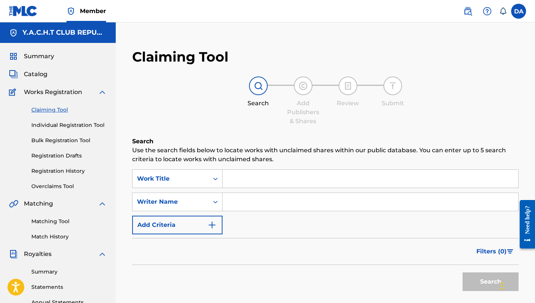
click at [261, 182] on input "Search Form" at bounding box center [370, 179] width 296 height 18
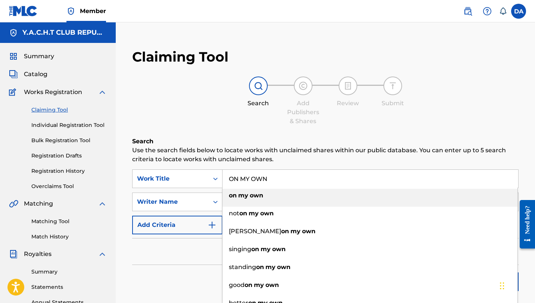
click at [251, 191] on div "on my own" at bounding box center [369, 195] width 295 height 13
type input "on my own"
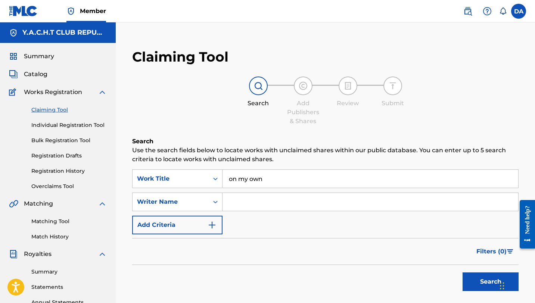
click at [252, 204] on input "Search Form" at bounding box center [370, 202] width 296 height 18
type input "Dior Giovanni"
click at [475, 287] on button "Search" at bounding box center [490, 281] width 56 height 19
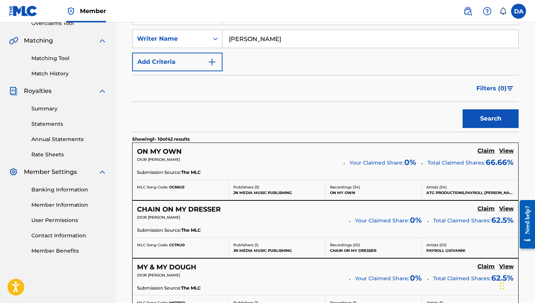
scroll to position [165, 0]
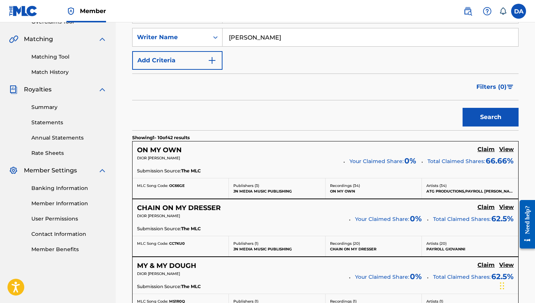
click at [507, 149] on h5 "View" at bounding box center [506, 149] width 15 height 7
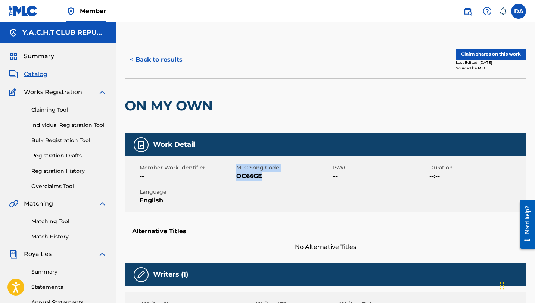
drag, startPoint x: 265, startPoint y: 175, endPoint x: 234, endPoint y: 172, distance: 31.2
click at [234, 172] on div "Member Work Identifier -- MLC Song Code OC66GE ISWC -- Duration --:-- Language …" at bounding box center [325, 184] width 401 height 56
click at [269, 179] on span "OC66GE" at bounding box center [283, 176] width 95 height 9
drag, startPoint x: 269, startPoint y: 179, endPoint x: 238, endPoint y: 172, distance: 32.1
click at [238, 172] on span "OC66GE" at bounding box center [283, 176] width 95 height 9
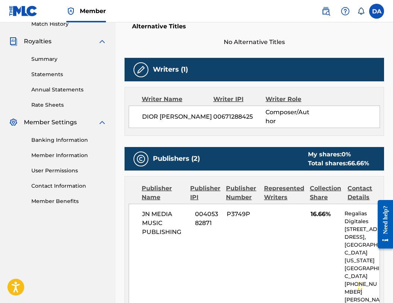
scroll to position [215, 0]
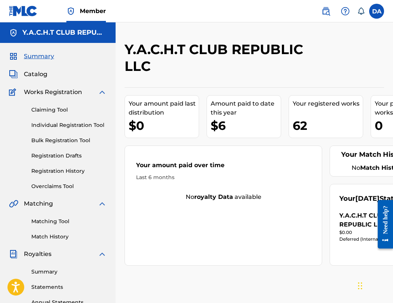
click at [76, 126] on link "Individual Registration Tool" at bounding box center [68, 125] width 75 height 8
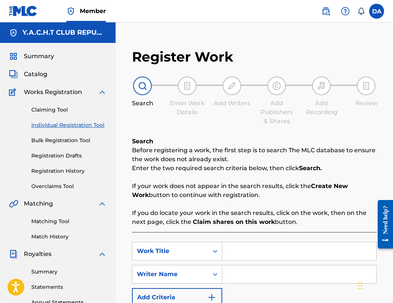
click at [242, 246] on input "Search Form" at bounding box center [299, 251] width 154 height 18
type input "ON MY OWN"
click at [231, 273] on input "Search Form" at bounding box center [299, 274] width 154 height 18
type input "Dominic Charles Archard"
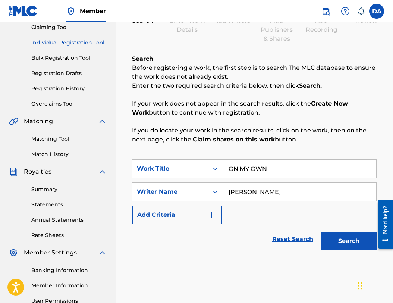
scroll to position [106, 0]
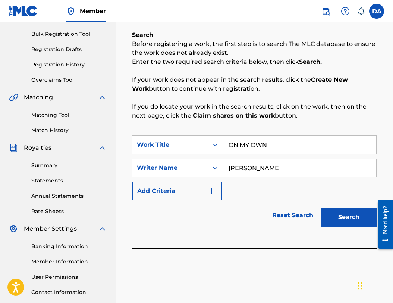
click at [347, 214] on button "Search" at bounding box center [349, 217] width 56 height 19
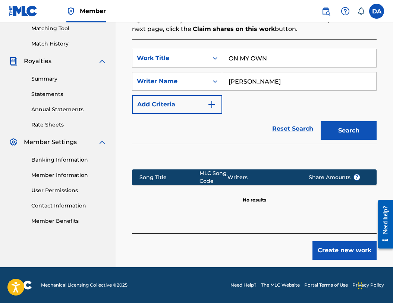
click at [328, 249] on button "Create new work" at bounding box center [345, 250] width 64 height 19
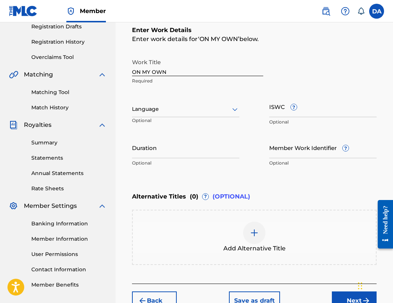
scroll to position [129, 0]
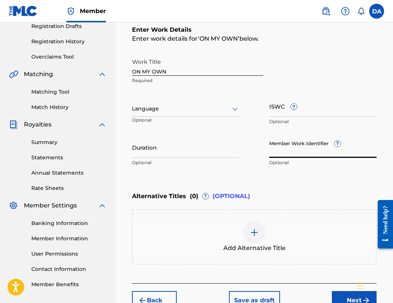
click at [327, 153] on input "Member Work Identifier ?" at bounding box center [322, 147] width 107 height 21
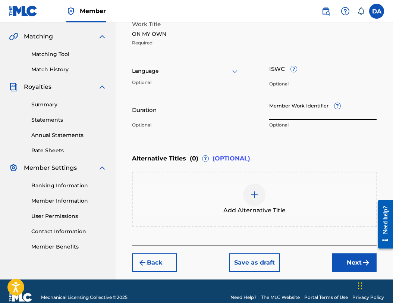
scroll to position [179, 0]
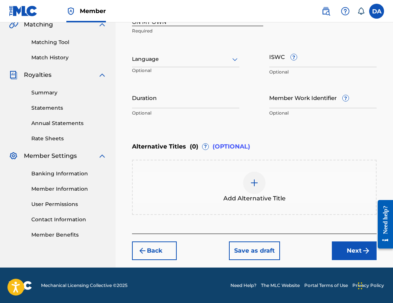
click at [356, 250] on button "Next" at bounding box center [354, 250] width 45 height 19
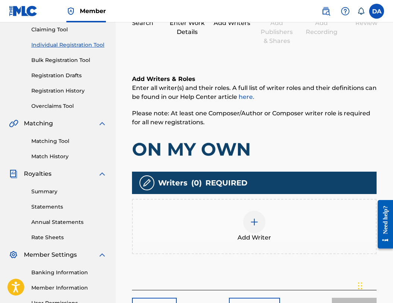
scroll to position [87, 0]
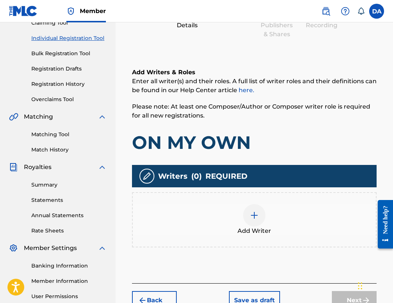
click at [254, 213] on img at bounding box center [254, 215] width 9 height 9
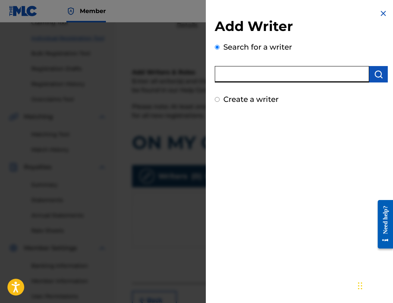
click at [296, 73] on input "text" at bounding box center [292, 74] width 154 height 16
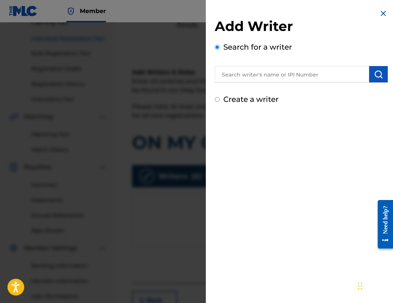
click at [382, 16] on img at bounding box center [383, 13] width 9 height 9
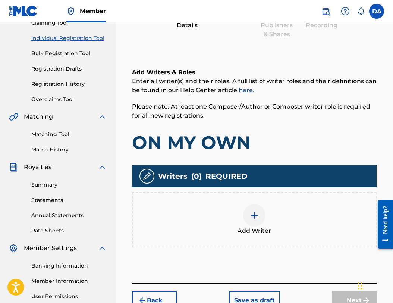
click at [254, 213] on img at bounding box center [254, 215] width 9 height 9
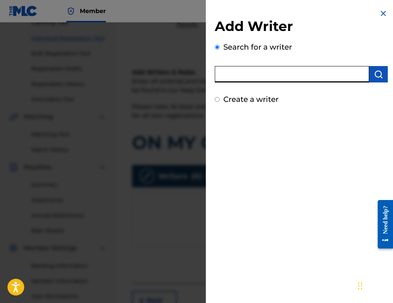
click at [269, 78] on input "text" at bounding box center [292, 74] width 154 height 16
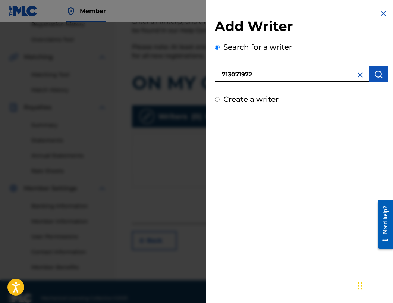
scroll to position [160, 0]
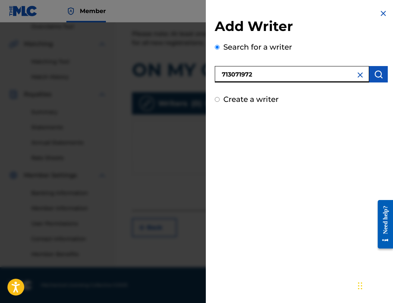
click at [379, 79] on button "submit" at bounding box center [378, 74] width 19 height 16
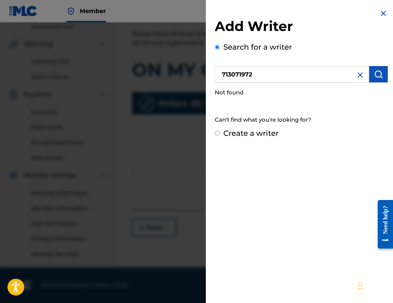
click at [373, 79] on button "submit" at bounding box center [378, 74] width 19 height 16
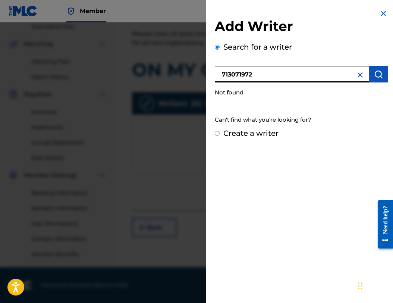
drag, startPoint x: 289, startPoint y: 78, endPoint x: 192, endPoint y: 70, distance: 97.3
click at [193, 71] on div "Add Writer Search for a writer 713071972 Not found Can't find what you're looki…" at bounding box center [196, 162] width 393 height 281
type input "Dominic Charles Archard"
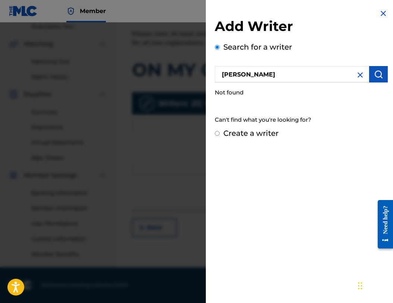
click at [379, 75] on img "submit" at bounding box center [378, 74] width 9 height 9
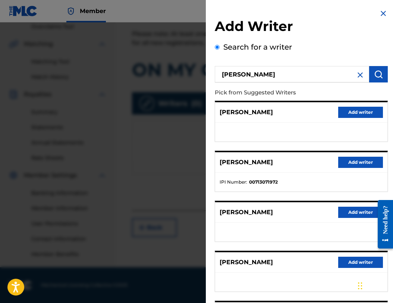
click at [344, 160] on button "Add writer" at bounding box center [360, 162] width 45 height 11
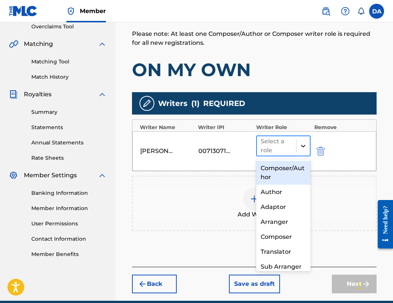
click at [300, 147] on icon at bounding box center [303, 145] width 7 height 7
click at [282, 169] on div "Composer/Author" at bounding box center [283, 173] width 54 height 24
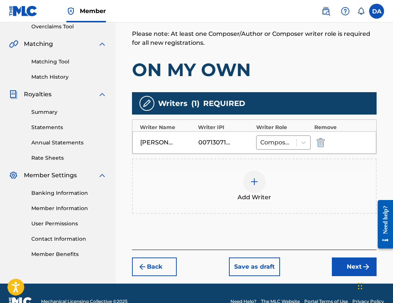
click at [344, 261] on button "Next" at bounding box center [354, 266] width 45 height 19
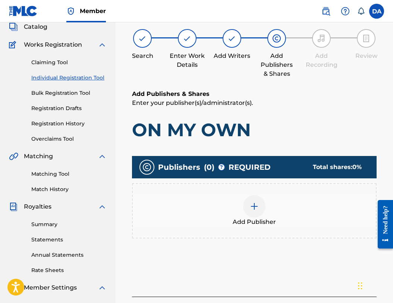
scroll to position [34, 0]
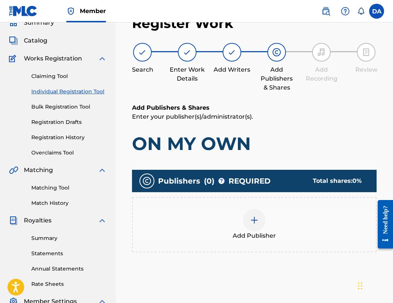
click at [258, 225] on div at bounding box center [254, 220] width 22 height 22
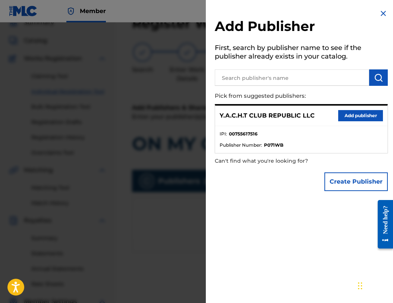
click at [356, 116] on button "Add publisher" at bounding box center [360, 115] width 45 height 11
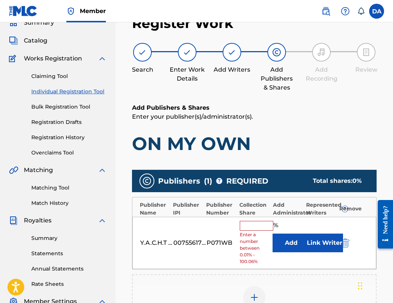
click at [250, 226] on input "text" at bounding box center [257, 226] width 34 height 10
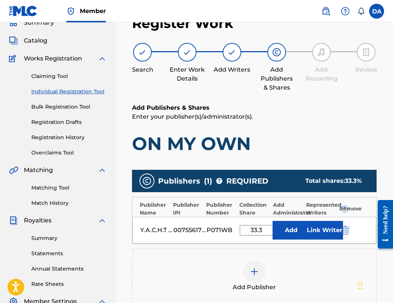
type input "33.3"
click at [318, 234] on button "Link Writer" at bounding box center [324, 230] width 37 height 19
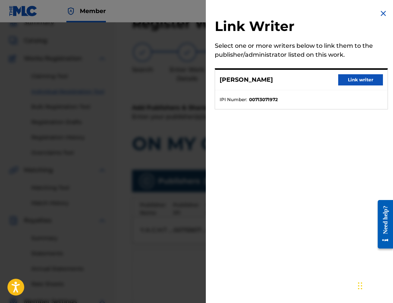
click at [357, 78] on button "Link writer" at bounding box center [360, 79] width 45 height 11
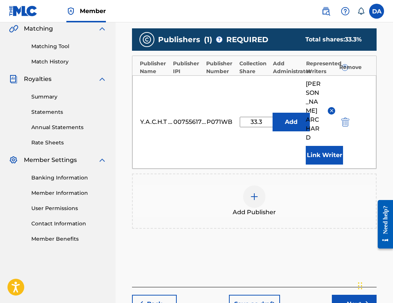
click at [344, 295] on button "Next" at bounding box center [354, 304] width 45 height 19
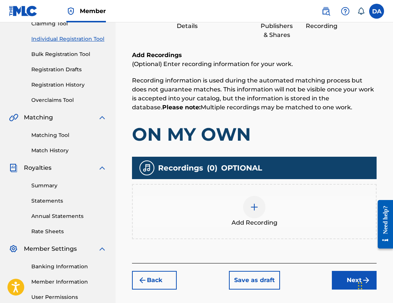
scroll to position [92, 0]
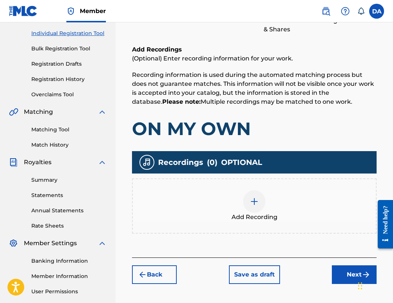
click at [343, 273] on button "Next" at bounding box center [354, 274] width 45 height 19
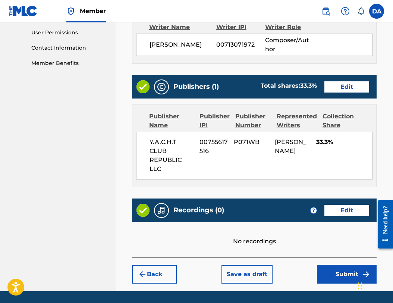
scroll to position [352, 0]
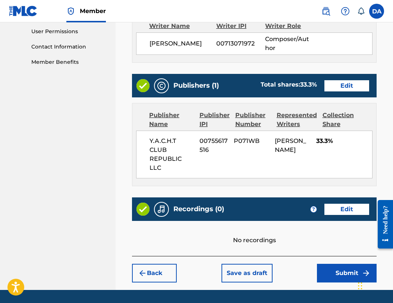
click at [322, 264] on button "Submit" at bounding box center [347, 273] width 60 height 19
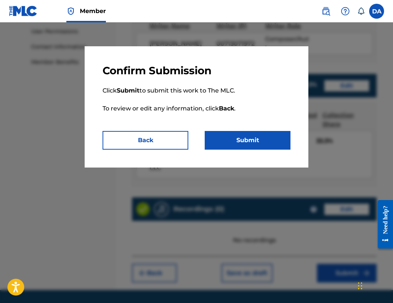
click at [167, 140] on button "Back" at bounding box center [146, 140] width 86 height 19
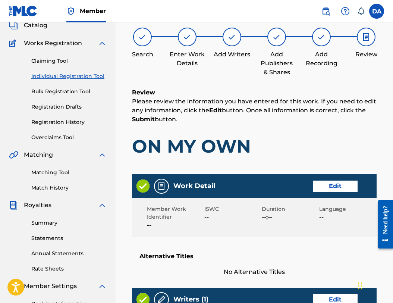
scroll to position [50, 0]
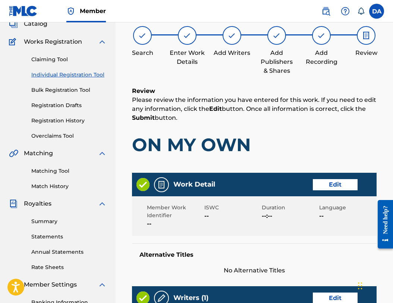
click at [322, 181] on button "Edit" at bounding box center [335, 184] width 45 height 11
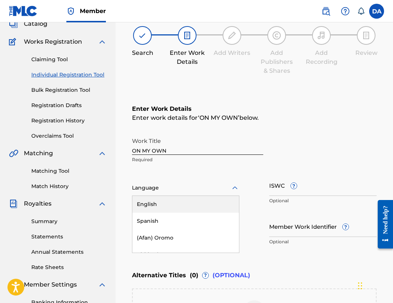
click at [163, 188] on div at bounding box center [185, 187] width 107 height 9
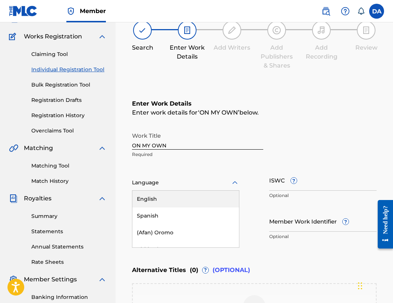
click at [153, 198] on div "English" at bounding box center [185, 199] width 107 height 17
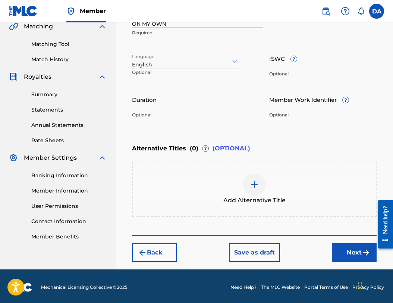
scroll to position [179, 0]
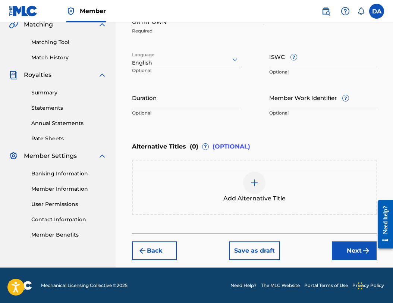
click at [342, 255] on button "Next" at bounding box center [354, 250] width 45 height 19
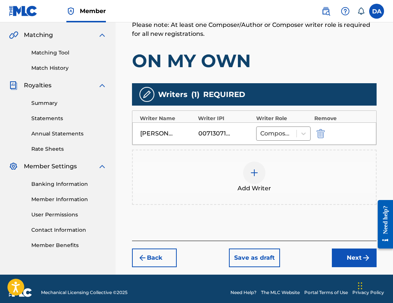
scroll to position [176, 0]
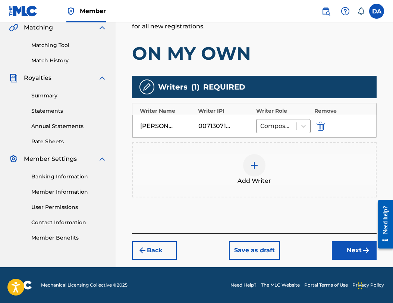
drag, startPoint x: 343, startPoint y: 249, endPoint x: 302, endPoint y: 210, distance: 57.3
click at [302, 210] on div "Register Work Search Enter Work Details Add Writers Add Publishers & Shares Add…" at bounding box center [255, 66] width 260 height 402
click at [337, 248] on button "Next" at bounding box center [354, 250] width 45 height 19
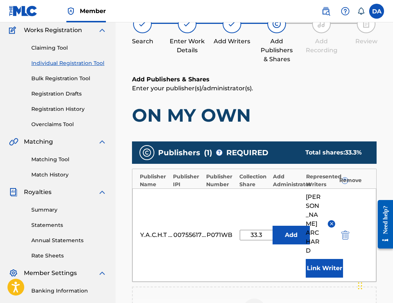
scroll to position [211, 0]
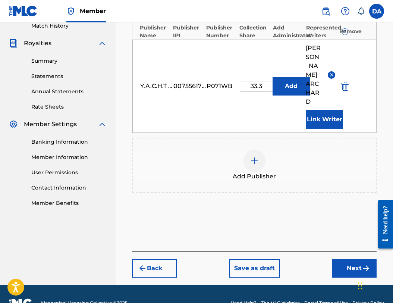
click at [354, 259] on button "Next" at bounding box center [354, 268] width 45 height 19
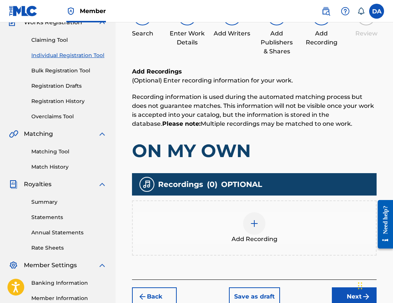
scroll to position [73, 0]
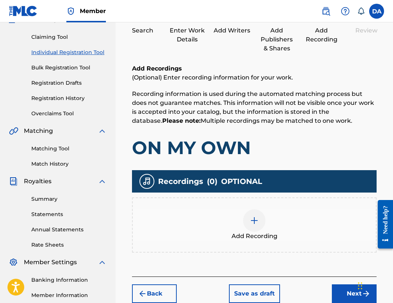
click at [252, 226] on div at bounding box center [254, 220] width 22 height 22
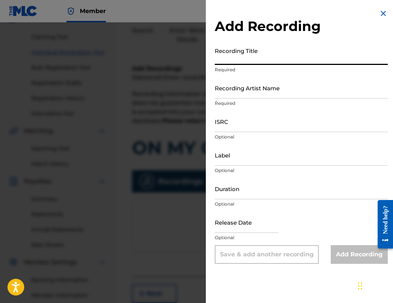
click at [253, 58] on input "Recording Title" at bounding box center [301, 54] width 173 height 21
type input "On My Own"
click at [266, 88] on input "Recording Artist Name" at bounding box center [301, 87] width 173 height 21
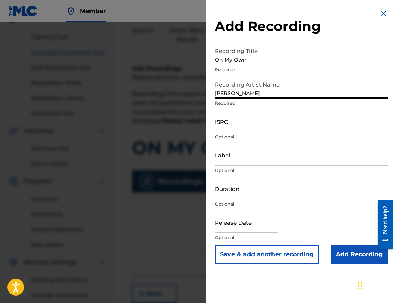
type input "[PERSON_NAME]"
select select "7"
select select "2025"
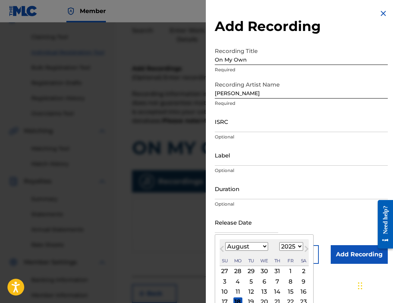
click at [239, 224] on input "text" at bounding box center [246, 222] width 63 height 21
type input "05/23/2023"
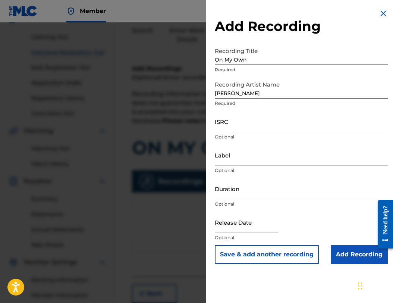
click at [293, 212] on div "Release Date Optional" at bounding box center [301, 229] width 173 height 34
click at [244, 227] on input "text" at bounding box center [246, 222] width 63 height 21
select select "7"
select select "2025"
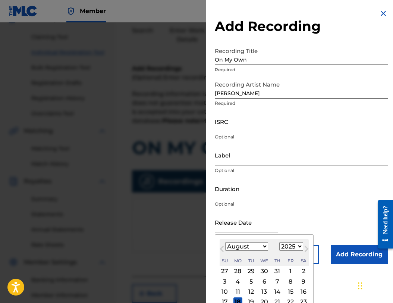
click at [256, 247] on select "January February March April May June July August September October November De…" at bounding box center [246, 246] width 43 height 9
select select "4"
click at [225, 242] on select "January February March April May June July August September October November De…" at bounding box center [246, 246] width 43 height 9
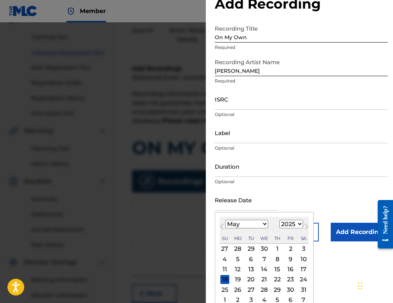
scroll to position [29, 0]
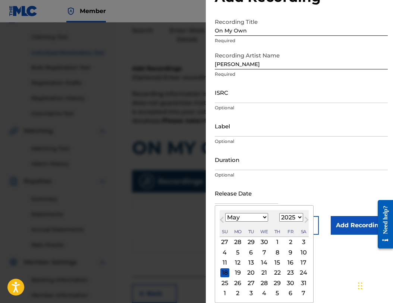
click at [290, 272] on div "23" at bounding box center [290, 272] width 9 height 9
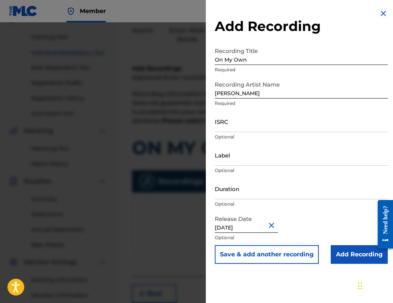
type input "May 23 2023"
click at [299, 208] on div "Duration Optional" at bounding box center [301, 195] width 173 height 34
click at [244, 122] on input "ISRC" at bounding box center [301, 121] width 173 height 21
type input "QZAKB2336876"
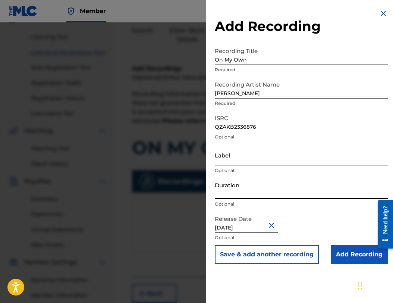
click at [239, 187] on input "Duration" at bounding box center [301, 188] width 173 height 21
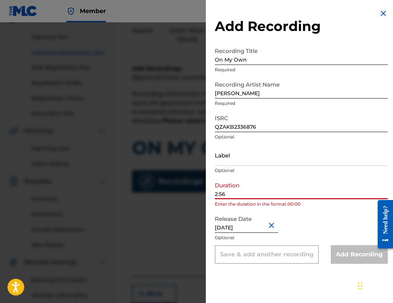
click at [215, 194] on input "2:56" at bounding box center [301, 188] width 173 height 21
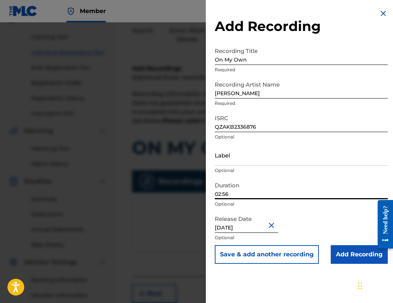
type input "02:56"
click at [244, 157] on input "Label" at bounding box center [301, 154] width 173 height 21
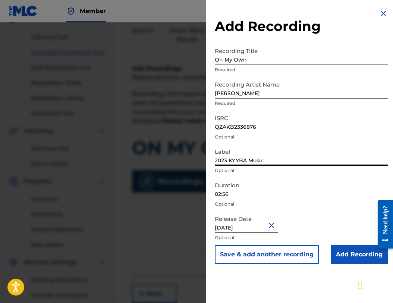
click at [247, 160] on input "2023 KYYBA Music" at bounding box center [301, 154] width 173 height 21
type input "2023 Kyyba Music"
click at [349, 253] on input "Add Recording" at bounding box center [359, 254] width 57 height 19
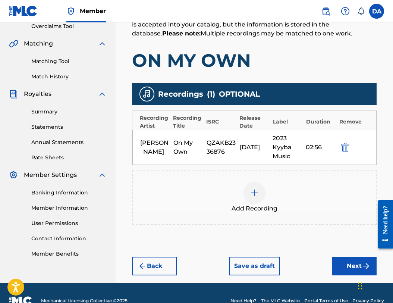
scroll to position [176, 0]
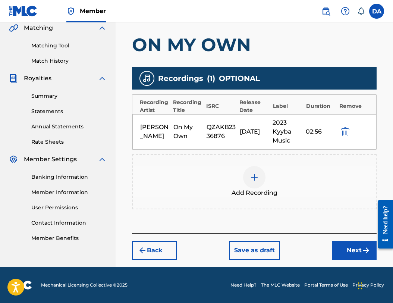
click at [354, 256] on button "Next" at bounding box center [354, 250] width 45 height 19
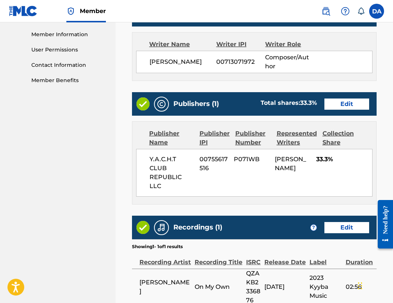
scroll to position [407, 0]
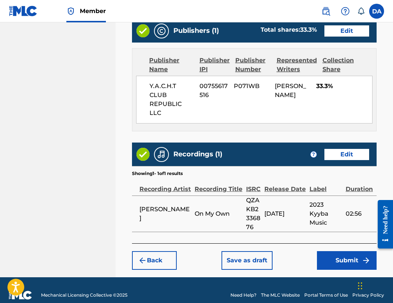
click at [337, 251] on button "Submit" at bounding box center [347, 260] width 60 height 19
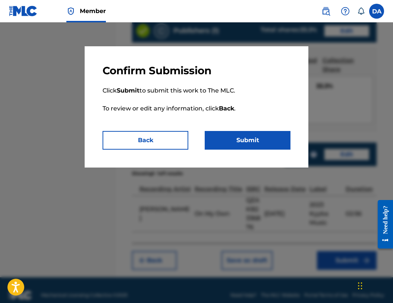
click at [254, 134] on button "Submit" at bounding box center [248, 140] width 86 height 19
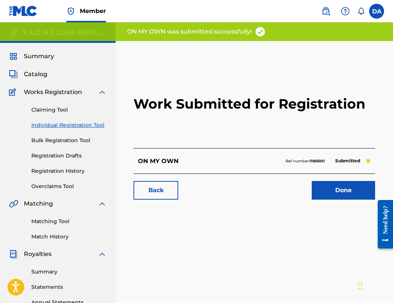
click at [325, 185] on link "Done" at bounding box center [343, 190] width 63 height 19
